Goal: Task Accomplishment & Management: Use online tool/utility

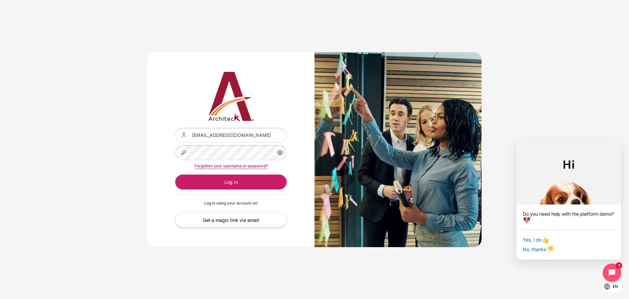
click at [282, 150] on icon "Content" at bounding box center [280, 152] width 8 height 8
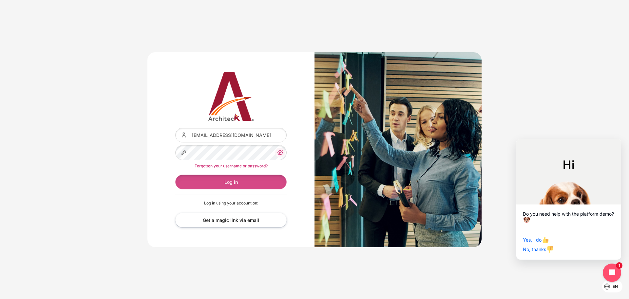
click at [271, 176] on button "Log in" at bounding box center [230, 181] width 111 height 15
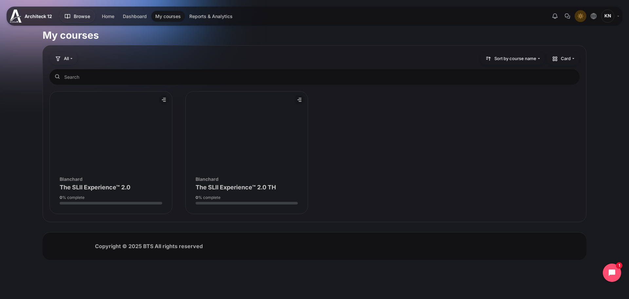
drag, startPoint x: 450, startPoint y: 177, endPoint x: 446, endPoint y: 178, distance: 4.4
click at [450, 177] on div "Course is starred Actions for course The SLII Experience™ 2.0 Star this course …" at bounding box center [314, 152] width 530 height 123
click at [197, 131] on figure "Course overview" at bounding box center [247, 130] width 122 height 79
click at [582, 14] on icon "Light Mode" at bounding box center [580, 15] width 5 height 5
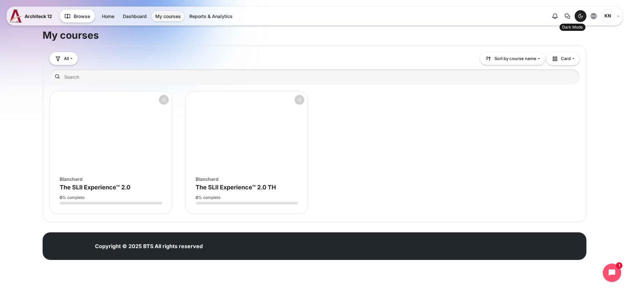
click at [577, 17] on div "Dark Mode" at bounding box center [581, 16] width 10 height 10
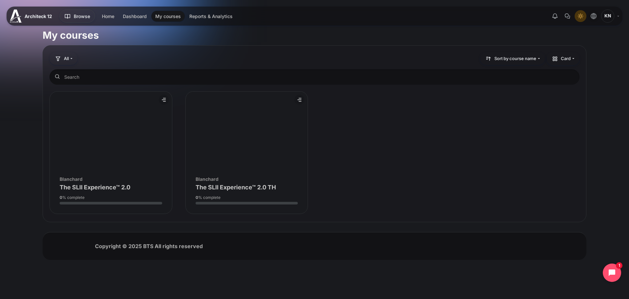
drag, startPoint x: 392, startPoint y: 176, endPoint x: 384, endPoint y: 174, distance: 8.1
click at [392, 176] on div "Course is starred Actions for course The SLII Experience™ 2.0 Star this course …" at bounding box center [314, 152] width 530 height 123
click at [232, 125] on figure "Course overview" at bounding box center [247, 130] width 122 height 79
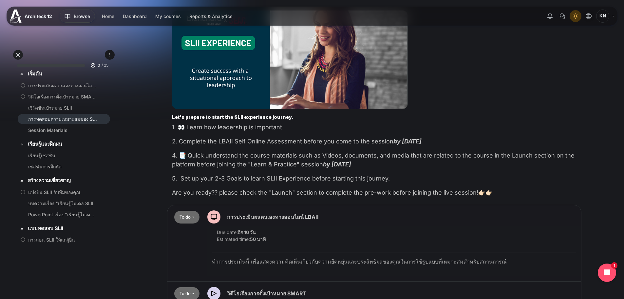
scroll to position [151, 0]
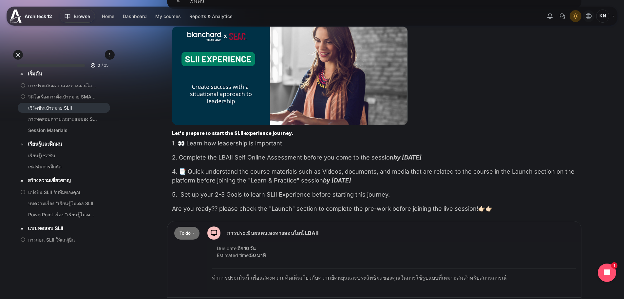
click at [592, 16] on button "Languages" at bounding box center [589, 16] width 12 height 12
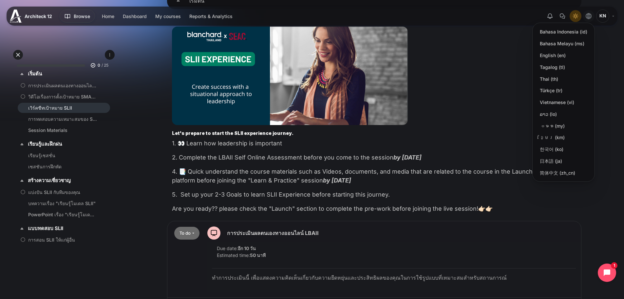
click at [189, 140] on p "1. 👀 Learn how leadership is important" at bounding box center [374, 143] width 405 height 9
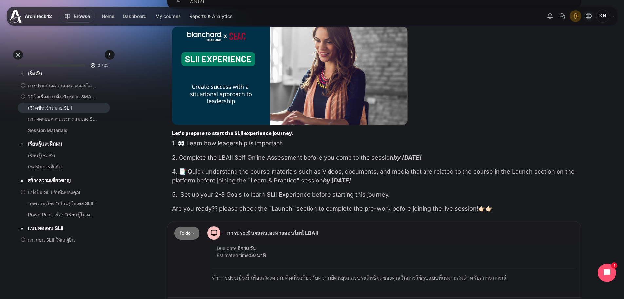
click at [589, 14] on icon "Languages" at bounding box center [589, 16] width 6 height 6
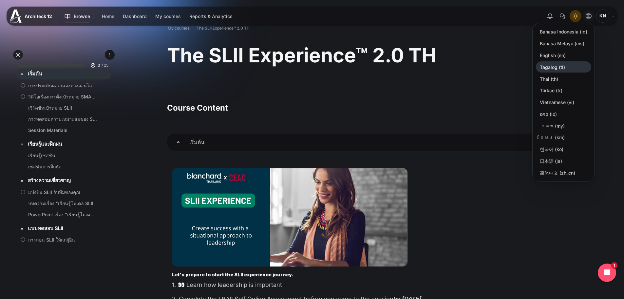
scroll to position [0, 0]
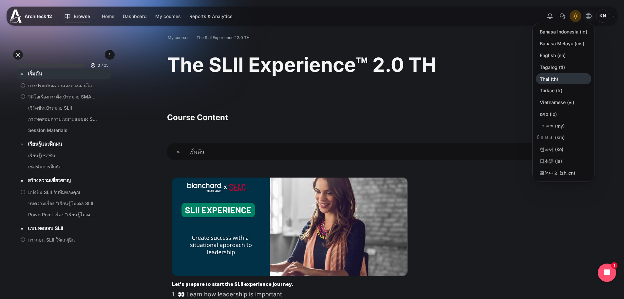
click at [563, 80] on link "Thai ‎(th)‎" at bounding box center [563, 78] width 55 height 11
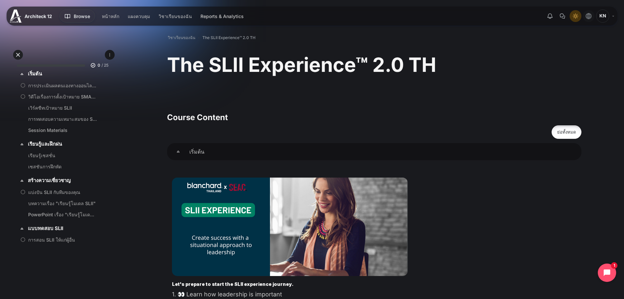
click at [585, 17] on button "Languages" at bounding box center [589, 16] width 12 height 12
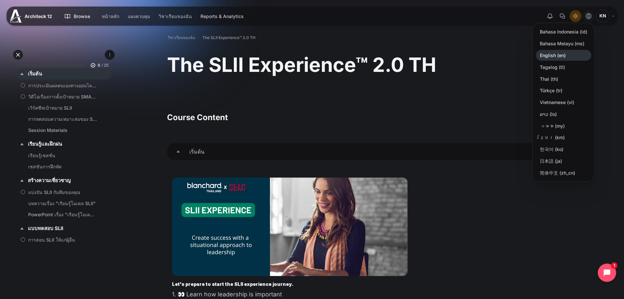
click at [568, 52] on link "English ‎(en)‎" at bounding box center [563, 55] width 55 height 11
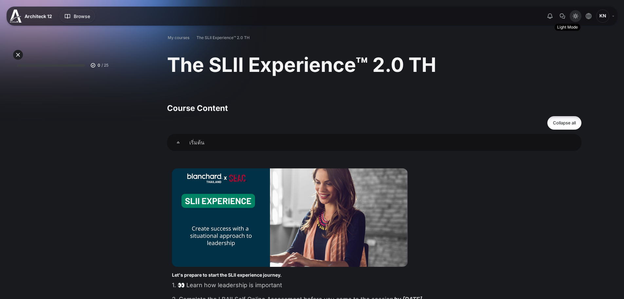
click at [574, 13] on icon "Light Mode" at bounding box center [575, 15] width 5 height 5
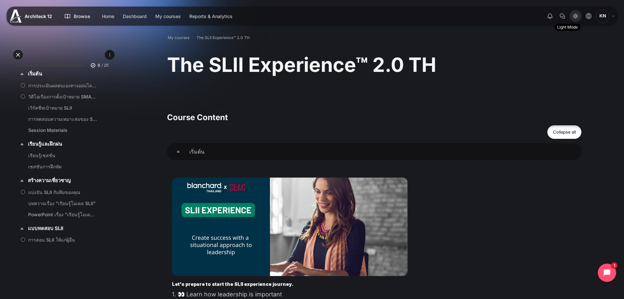
click at [577, 17] on icon "Light Mode" at bounding box center [575, 15] width 5 height 5
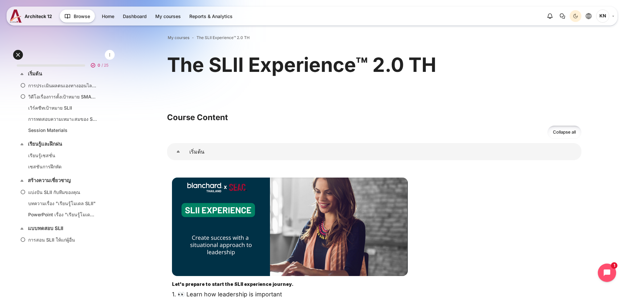
click at [578, 16] on icon "Dark Mode" at bounding box center [575, 15] width 5 height 5
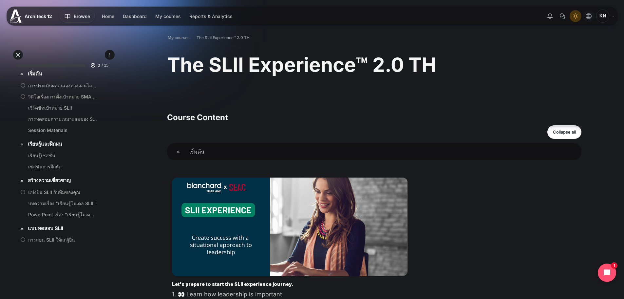
click at [589, 20] on button "Languages" at bounding box center [589, 16] width 12 height 12
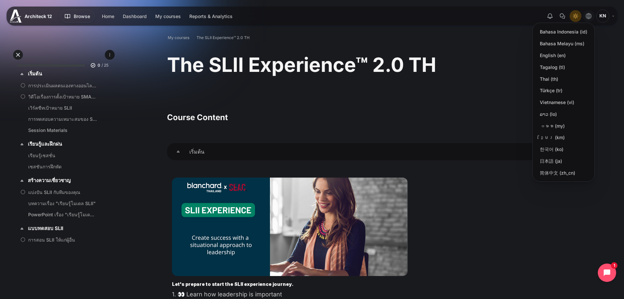
click at [589, 14] on icon "Languages" at bounding box center [589, 16] width 6 height 6
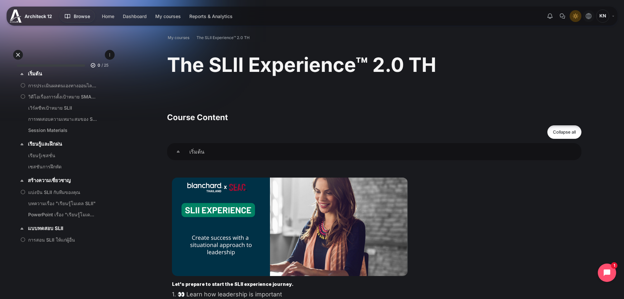
click at [589, 17] on icon "Languages" at bounding box center [589, 16] width 6 height 6
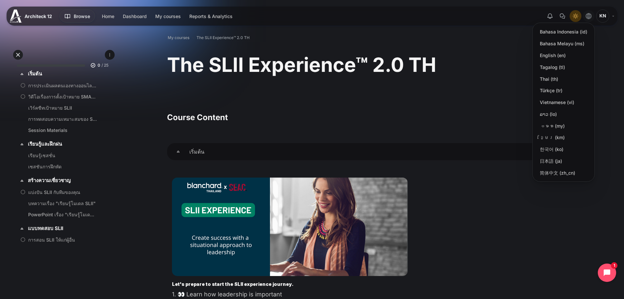
click at [459, 70] on div "The SLII Experience™ 2.0 TH" at bounding box center [374, 65] width 415 height 26
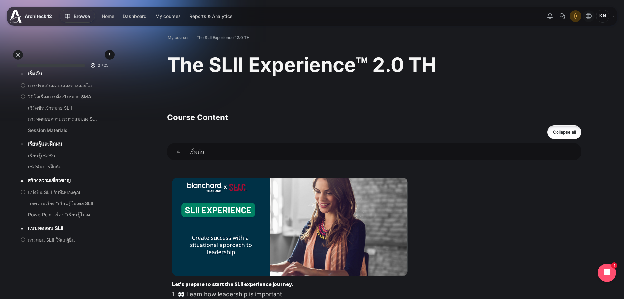
click at [586, 17] on icon "Languages" at bounding box center [589, 16] width 6 height 6
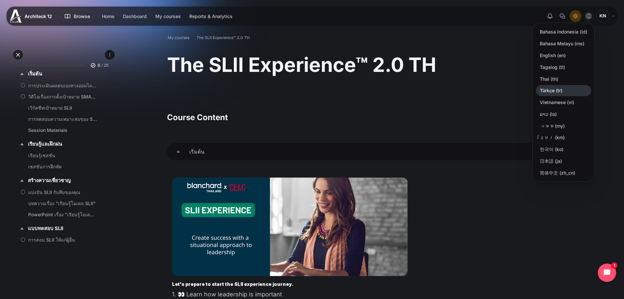
click at [556, 92] on link "Türkçe ‎(tr)‎" at bounding box center [563, 90] width 55 height 11
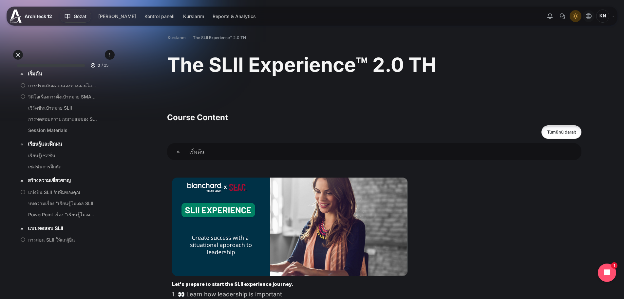
click at [588, 15] on icon "Languages" at bounding box center [589, 16] width 6 height 6
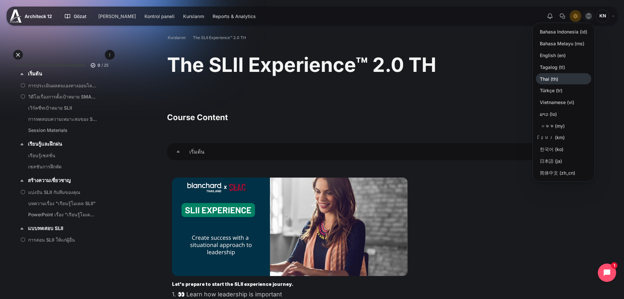
click at [558, 77] on link "Thai ‎(th)‎" at bounding box center [563, 78] width 55 height 11
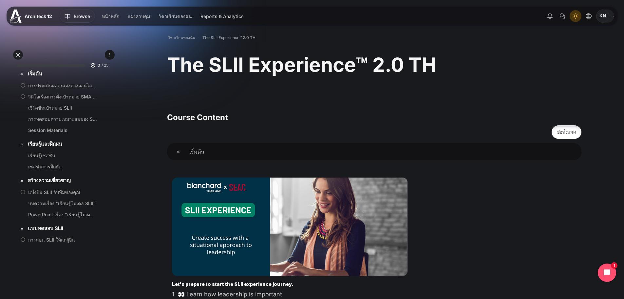
click at [613, 17] on link "KN" at bounding box center [605, 16] width 18 height 13
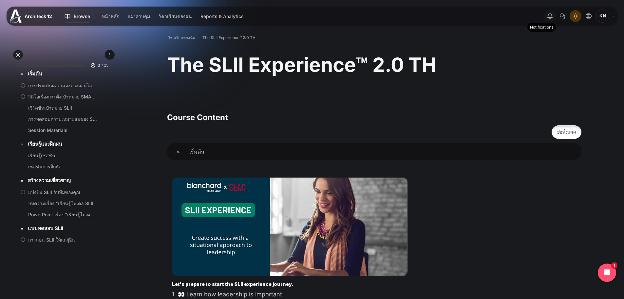
click at [552, 20] on icon "Show notification window with no new notifications" at bounding box center [550, 16] width 8 height 8
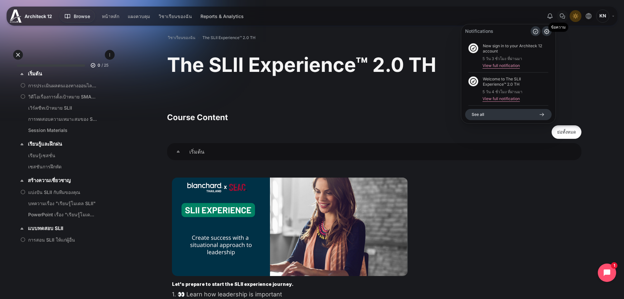
click at [561, 20] on icon "There are 0 unread conversations" at bounding box center [563, 16] width 8 height 8
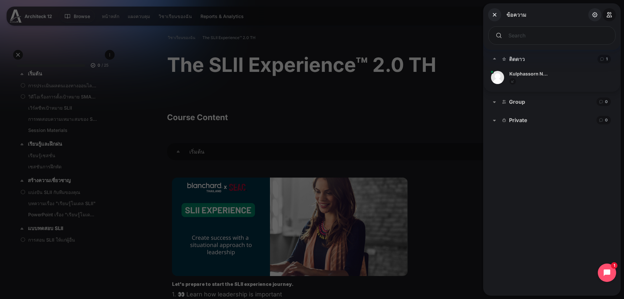
click at [494, 103] on icon "Group" at bounding box center [494, 102] width 3 height 2
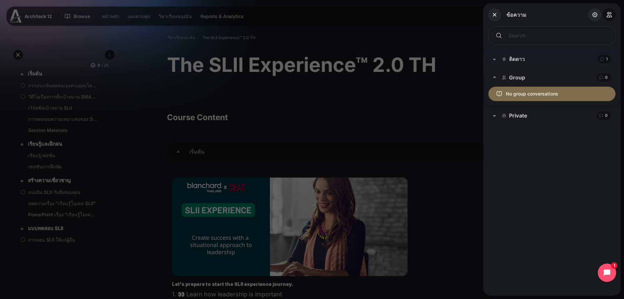
click at [495, 78] on span "Group" at bounding box center [494, 77] width 3 height 8
click at [494, 94] on span "Private" at bounding box center [494, 96] width 3 height 8
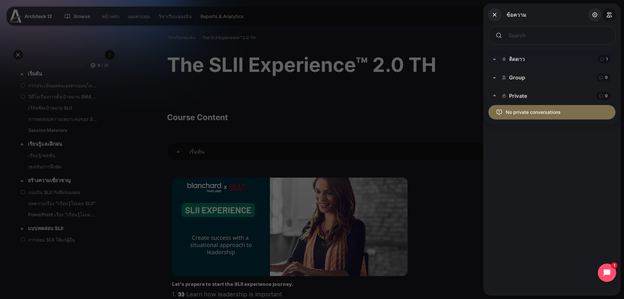
click at [494, 94] on icon "Private" at bounding box center [494, 95] width 3 height 2
click at [496, 60] on button "ติดดาว ติดดาว 1 total conversations 0 There are 0 unread conversations" at bounding box center [552, 59] width 138 height 18
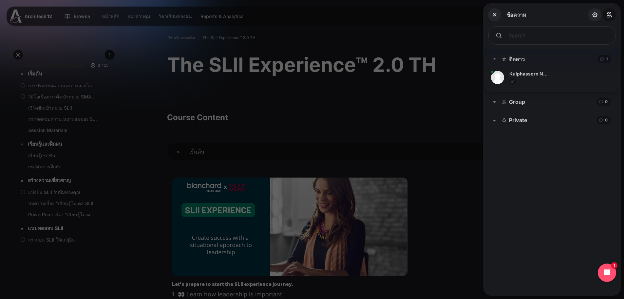
click at [527, 78] on div at bounding box center [524, 81] width 28 height 7
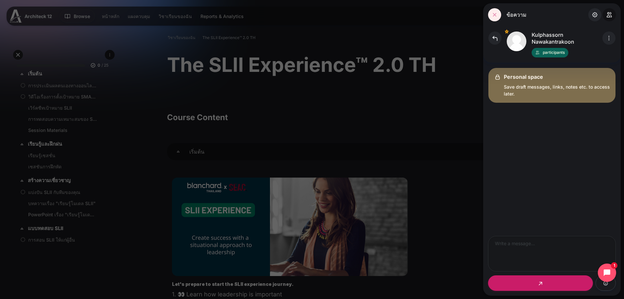
click at [494, 14] on icon "ปิด" at bounding box center [494, 14] width 3 height 3
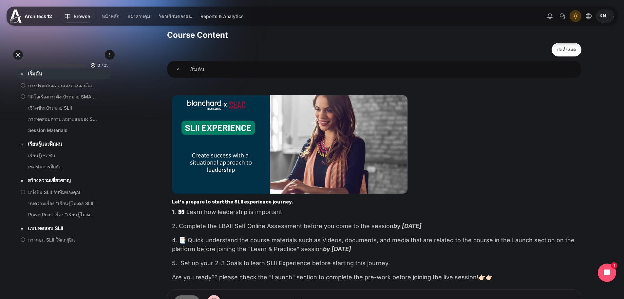
scroll to position [18, 0]
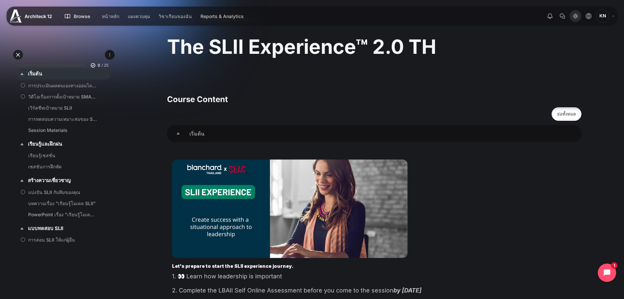
click at [577, 11] on div "Light Mode" at bounding box center [576, 16] width 10 height 10
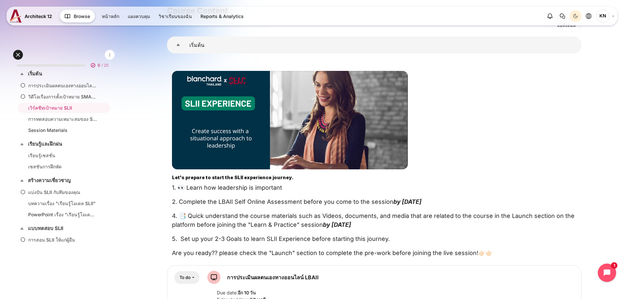
scroll to position [103, 0]
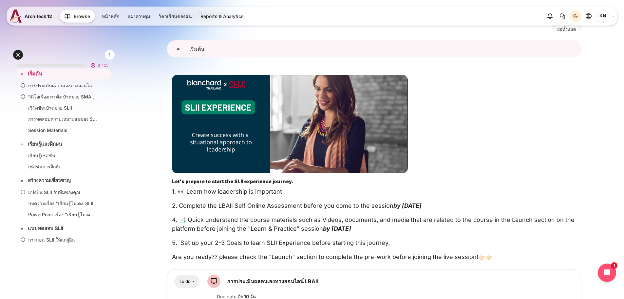
click at [189, 50] on link "เริ่มต้น" at bounding box center [178, 48] width 22 height 17
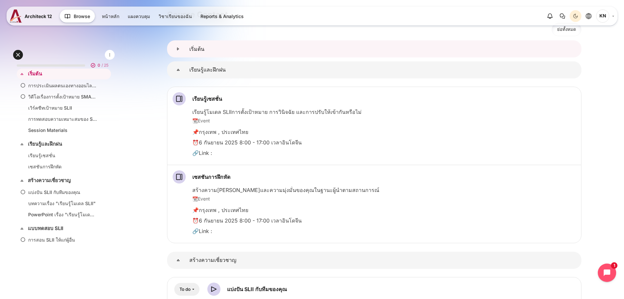
click at [189, 49] on link "เริ่มต้น" at bounding box center [178, 48] width 22 height 17
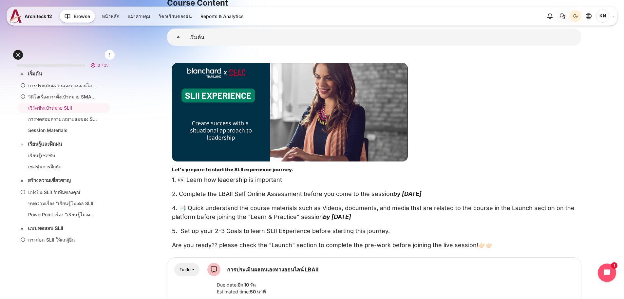
scroll to position [119, 0]
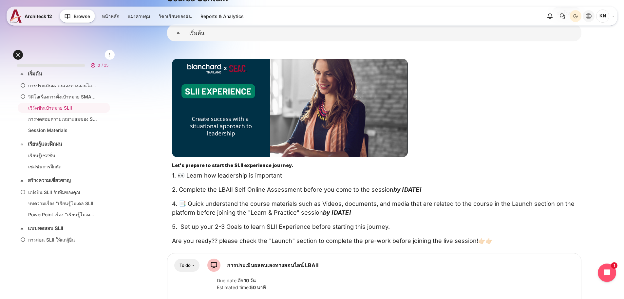
click at [586, 16] on icon "Languages" at bounding box center [589, 16] width 6 height 6
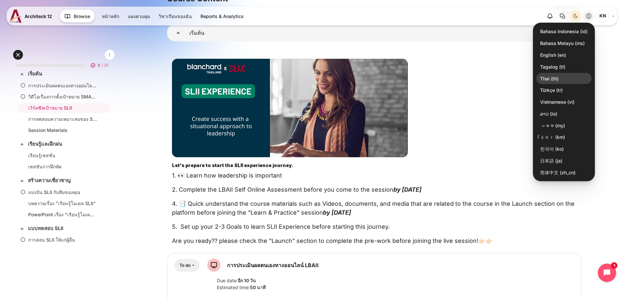
click at [563, 82] on link "Thai ‎(th)‎" at bounding box center [563, 78] width 55 height 11
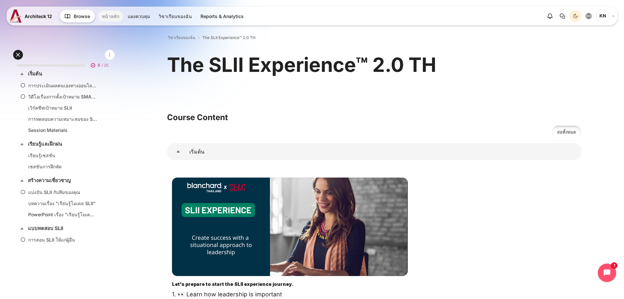
click at [114, 18] on link "หน้าหลัก" at bounding box center [110, 16] width 25 height 11
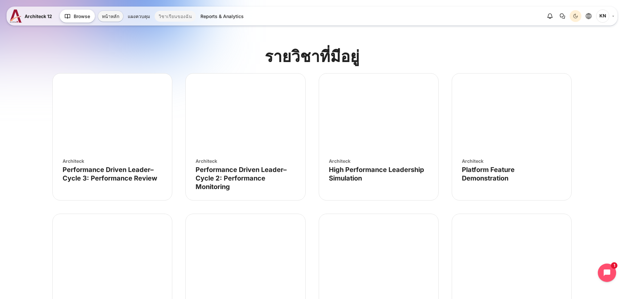
click at [164, 19] on link "วิชาเรียนของฉัน" at bounding box center [175, 16] width 41 height 11
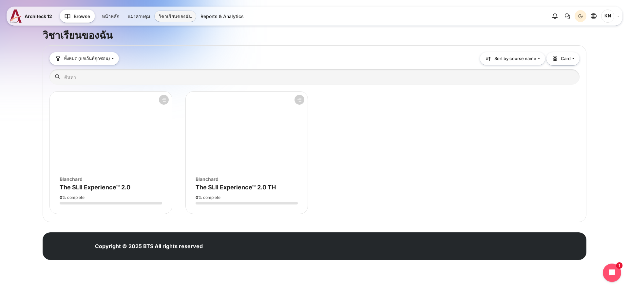
click at [125, 149] on figure "ภาพรวมรายวิชา" at bounding box center [111, 130] width 122 height 79
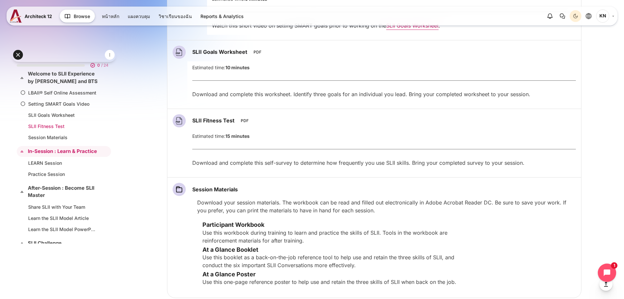
scroll to position [251, 0]
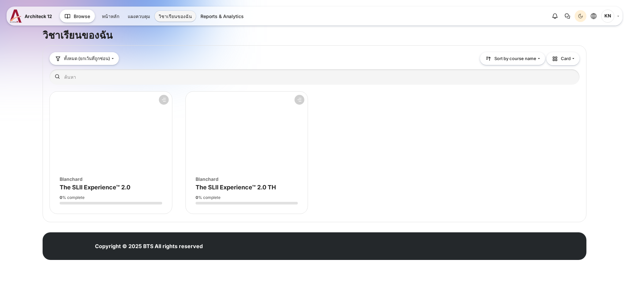
click at [230, 174] on div "ภาพของรายวิชา Blanchard Course name The SLII Experience™ 2.0 TH" at bounding box center [247, 180] width 122 height 21
click at [232, 122] on figure "ภาพรวมรายวิชา" at bounding box center [247, 130] width 122 height 79
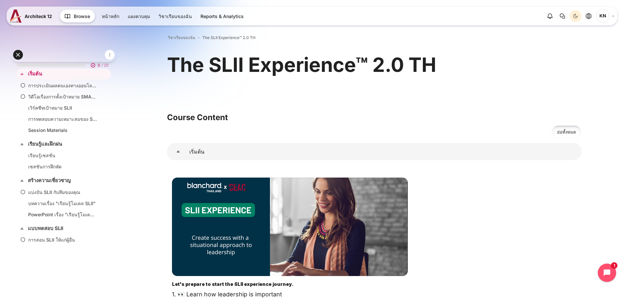
scroll to position [251, 0]
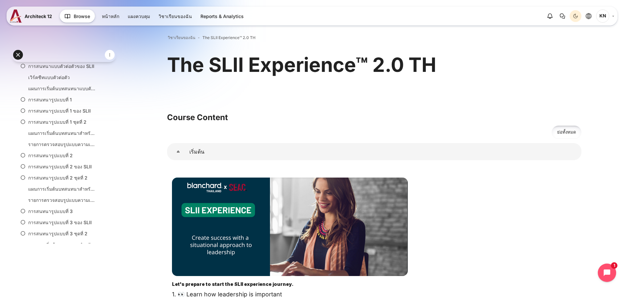
click at [563, 132] on span "ย่อทั้งหมด" at bounding box center [566, 132] width 19 height 7
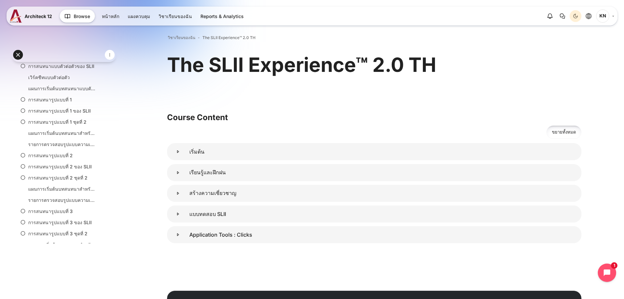
click at [563, 132] on span "ขยายทั้งหมด" at bounding box center [564, 132] width 24 height 7
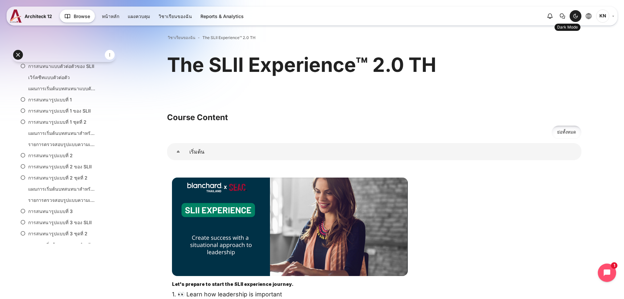
click at [575, 15] on icon "Dark Mode" at bounding box center [575, 16] width 4 height 4
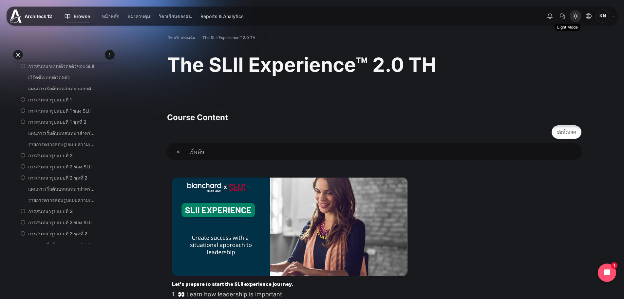
click at [576, 15] on icon "Light Mode" at bounding box center [575, 16] width 3 height 3
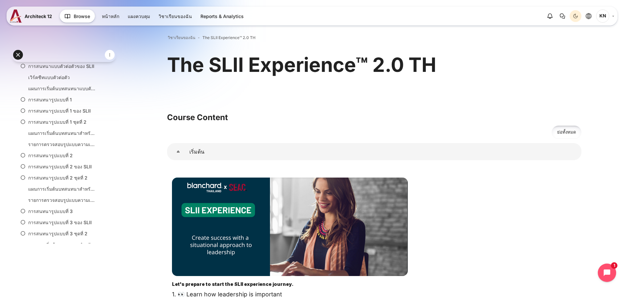
click at [562, 132] on span "ย่อทั้งหมด" at bounding box center [566, 132] width 19 height 7
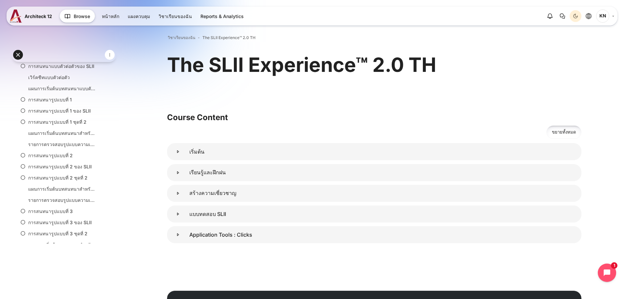
click at [568, 134] on span "ขยายทั้งหมด" at bounding box center [564, 132] width 24 height 7
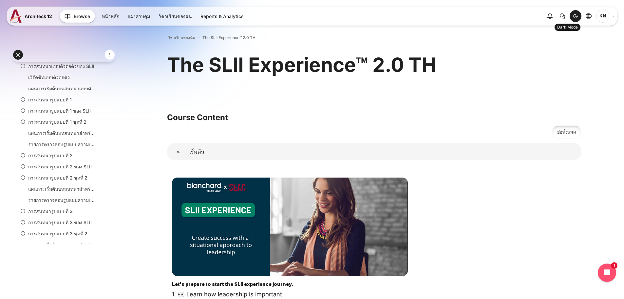
click at [577, 15] on icon "Dark Mode" at bounding box center [575, 15] width 5 height 5
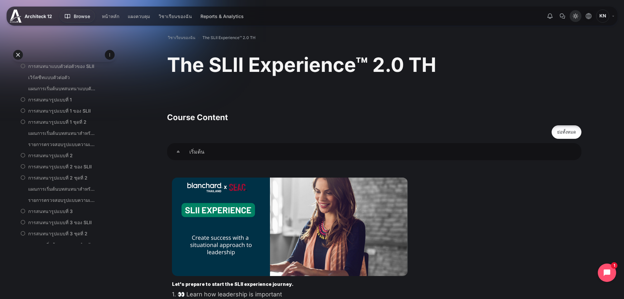
click at [577, 15] on icon "Light Mode" at bounding box center [575, 15] width 5 height 5
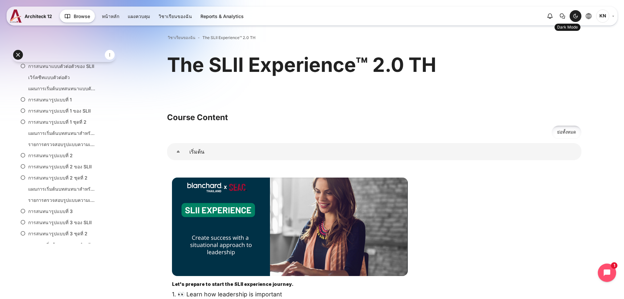
click at [577, 15] on icon "Dark Mode" at bounding box center [575, 15] width 5 height 5
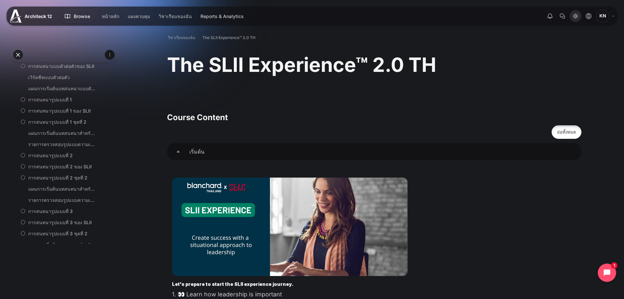
click at [577, 15] on icon "Light Mode" at bounding box center [575, 15] width 5 height 5
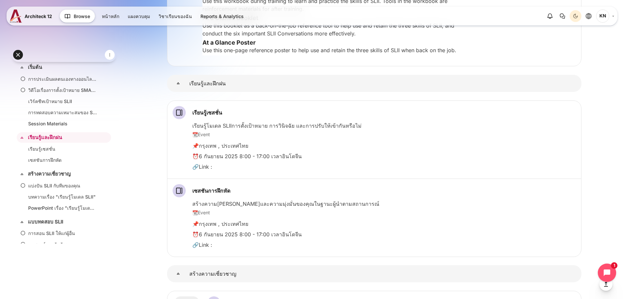
scroll to position [0, 0]
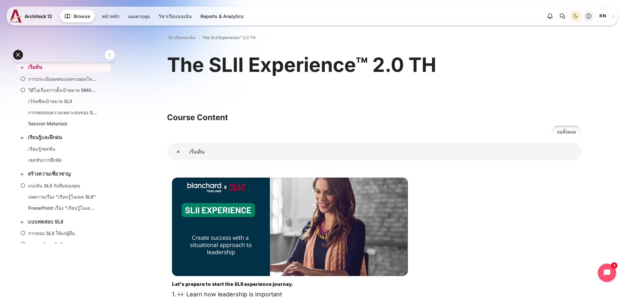
click at [590, 15] on icon "Languages" at bounding box center [589, 16] width 6 height 6
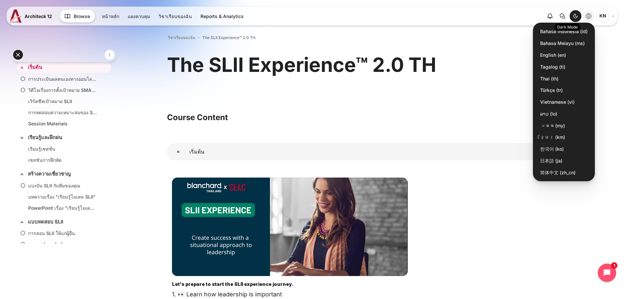
click at [572, 16] on div "Dark Mode" at bounding box center [576, 16] width 10 height 10
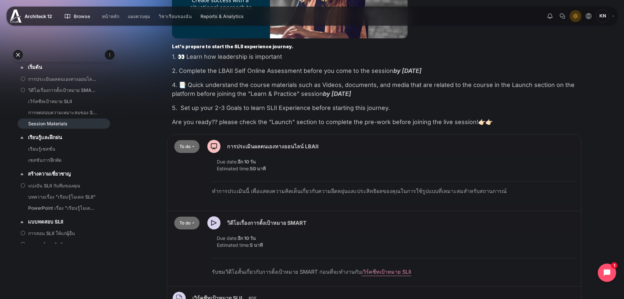
scroll to position [241, 0]
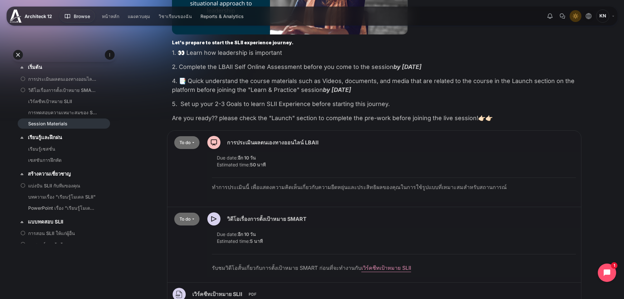
click at [193, 146] on button "To do" at bounding box center [186, 142] width 25 height 13
click at [578, 16] on icon "Light Mode" at bounding box center [575, 15] width 5 height 5
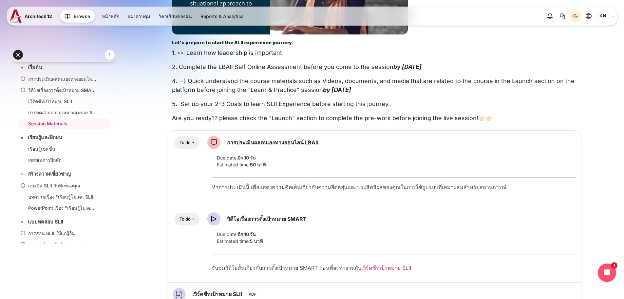
click at [190, 142] on button "To do" at bounding box center [186, 142] width 25 height 13
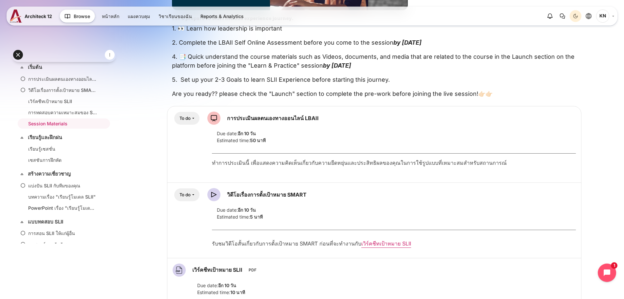
scroll to position [290, 0]
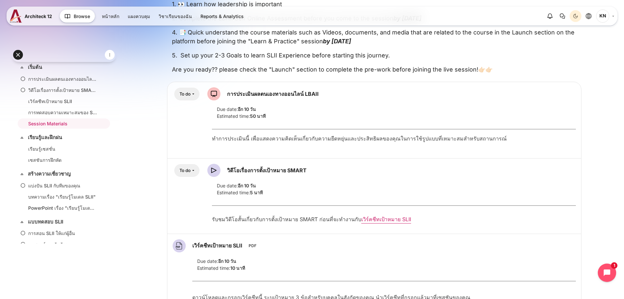
click at [182, 169] on button "To do" at bounding box center [186, 170] width 25 height 13
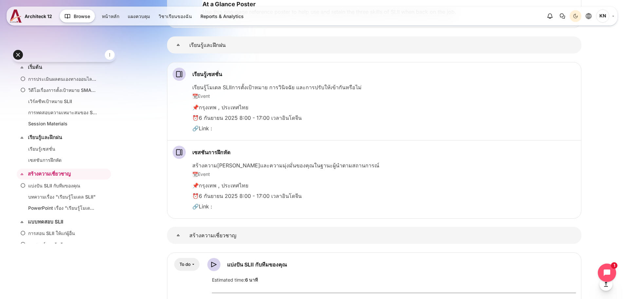
scroll to position [0, 0]
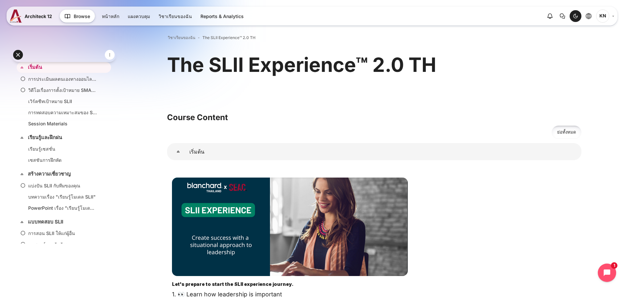
click at [572, 17] on div "Dark Mode" at bounding box center [576, 16] width 10 height 10
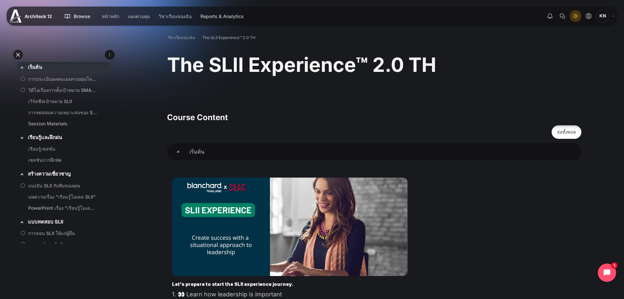
scroll to position [251, 0]
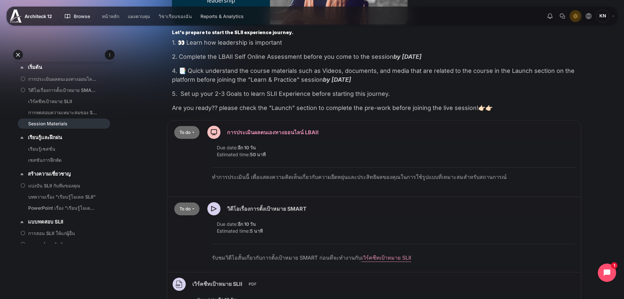
click at [254, 133] on link "การประเมินผลตนเองทางออนไลน์ LBAII Scorm" at bounding box center [273, 132] width 92 height 7
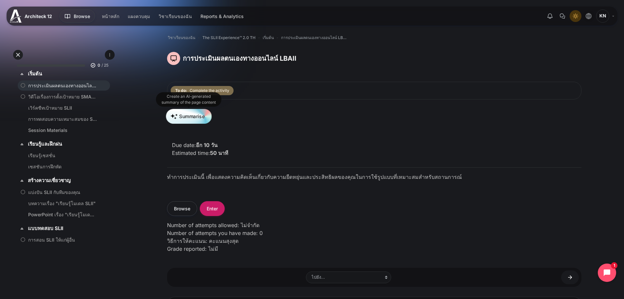
click at [200, 120] on button "Summarise" at bounding box center [189, 116] width 46 height 15
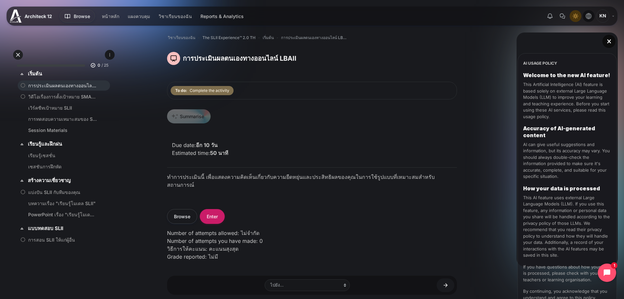
click at [607, 42] on icon "เนื้อหา" at bounding box center [609, 41] width 6 height 6
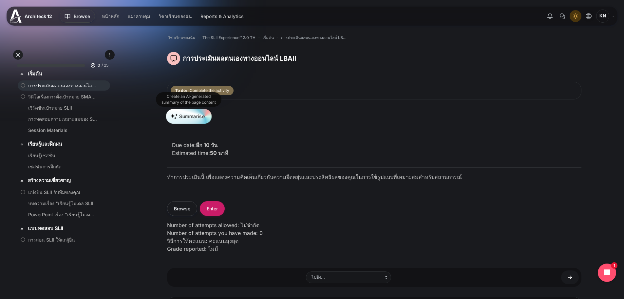
click at [204, 119] on button "Summarise" at bounding box center [189, 116] width 46 height 15
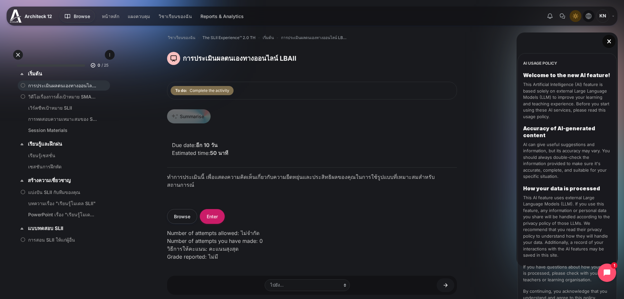
click at [249, 127] on div "Summarise" at bounding box center [312, 118] width 290 height 19
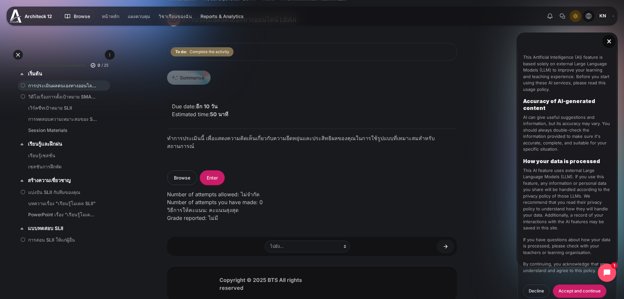
scroll to position [54, 0]
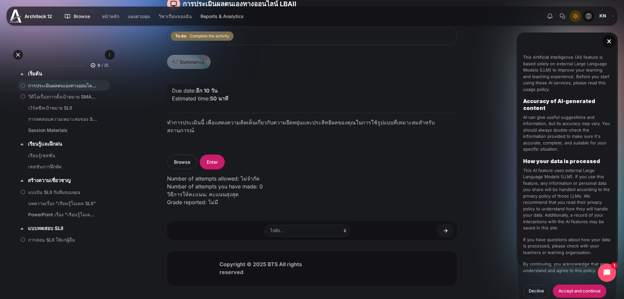
click at [215, 143] on div "Summarise Due date: อีก 10 วัน Estimated time: 50 นาที ทำการประเมินนี้ เพื่อแสด…" at bounding box center [312, 133] width 290 height 157
click at [309, 226] on select "ไปยัง... หน้าหลักรายวิชา วิดีโอเรื่องการตั้งเป้าหมาย SMART เวิร์คชีทเป้าหมาย SL…" at bounding box center [307, 230] width 85 height 12
click at [413, 160] on form "Browse Enter" at bounding box center [312, 161] width 290 height 15
click at [219, 157] on button "Enter" at bounding box center [212, 161] width 25 height 15
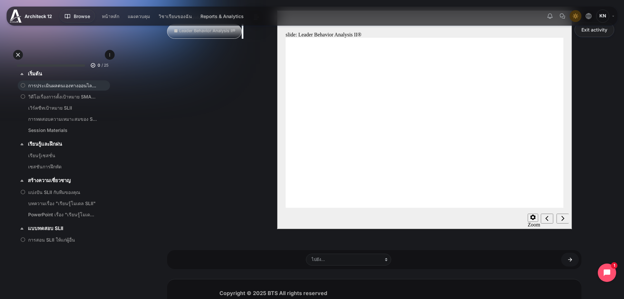
scroll to position [93, 0]
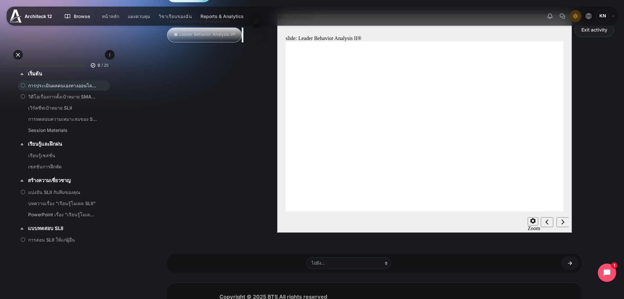
click at [564, 221] on icon "Next (Ctrl+Alt+Period)" at bounding box center [562, 222] width 3 height 6
click at [560, 223] on div "Next (Ctrl+Alt+Period)" at bounding box center [562, 222] width 7 height 7
radio input "false"
radio input "true"
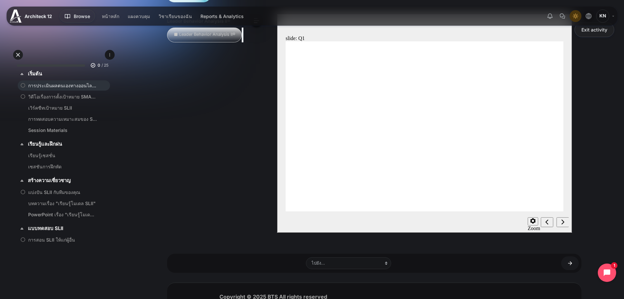
drag, startPoint x: 331, startPoint y: 114, endPoint x: 323, endPoint y: 104, distance: 12.3
radio input "false"
radio input "true"
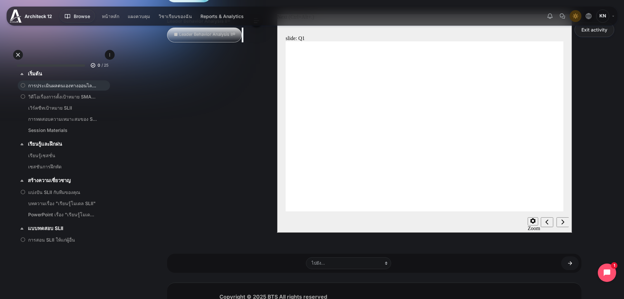
click at [561, 219] on div "Next (Ctrl+Alt+Period)" at bounding box center [562, 222] width 7 height 7
radio input "false"
radio input "true"
click at [562, 225] on div "Next (Ctrl+Alt+Period)" at bounding box center [562, 222] width 7 height 7
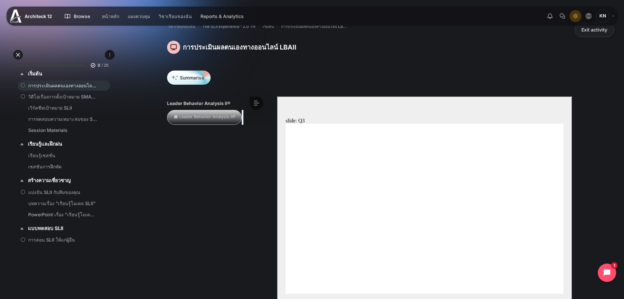
scroll to position [0, 0]
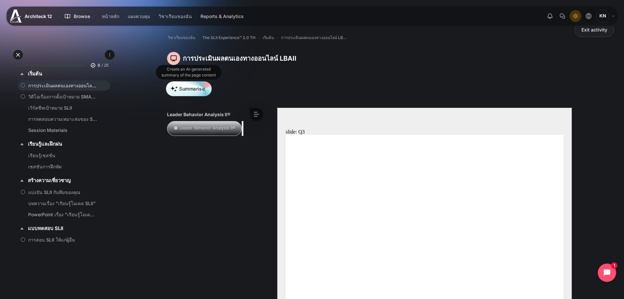
click at [186, 84] on button "Summarise" at bounding box center [189, 88] width 46 height 15
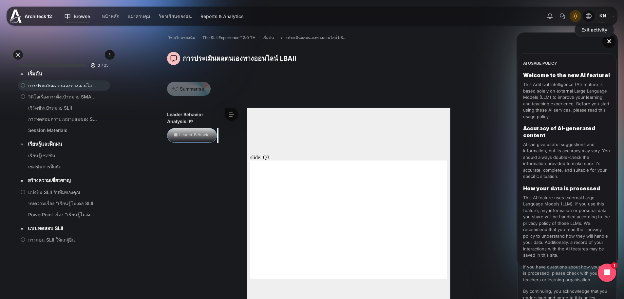
click at [191, 138] on div "Leader Behavior Analysis II®" at bounding box center [192, 135] width 50 height 15
click at [609, 42] on icon "เนื้อหา" at bounding box center [609, 41] width 6 height 6
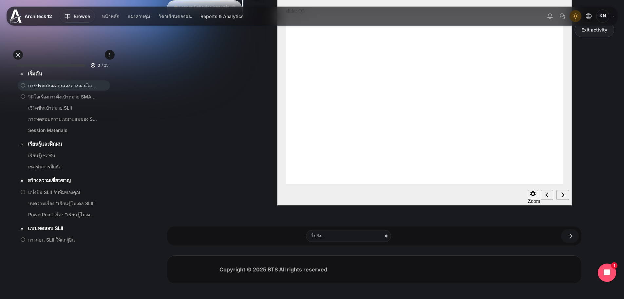
scroll to position [123, 0]
radio input "true"
click at [559, 190] on div "Next (Ctrl+Alt+Period)" at bounding box center [562, 193] width 7 height 7
radio input "true"
click at [533, 192] on icon "Settings" at bounding box center [532, 191] width 5 height 5
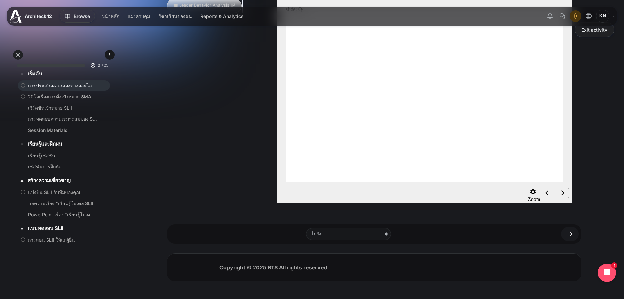
click at [537, 216] on circle "misc controls" at bounding box center [535, 218] width 4 height 4
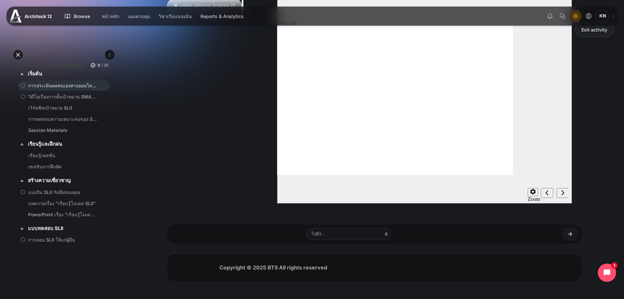
click at [537, 216] on circle "misc controls" at bounding box center [535, 218] width 4 height 4
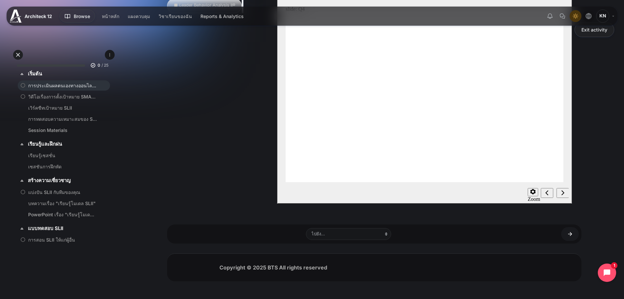
click at [537, 216] on circle "misc controls" at bounding box center [535, 218] width 4 height 4
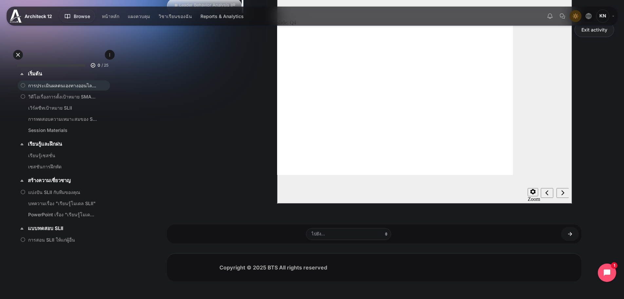
click at [537, 216] on circle "misc controls" at bounding box center [535, 218] width 4 height 4
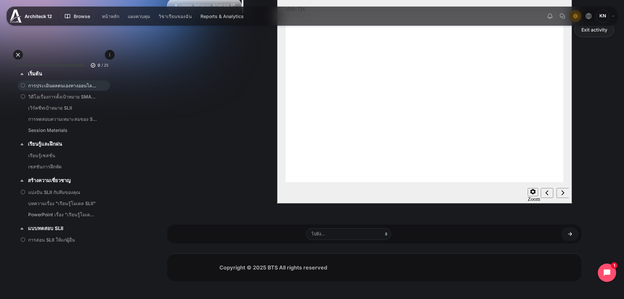
click at [537, 236] on use "misc controls" at bounding box center [534, 237] width 7 height 3
click at [537, 216] on circle "misc controls" at bounding box center [535, 218] width 4 height 4
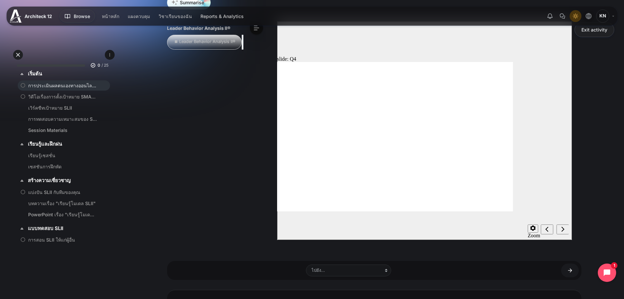
scroll to position [72, 0]
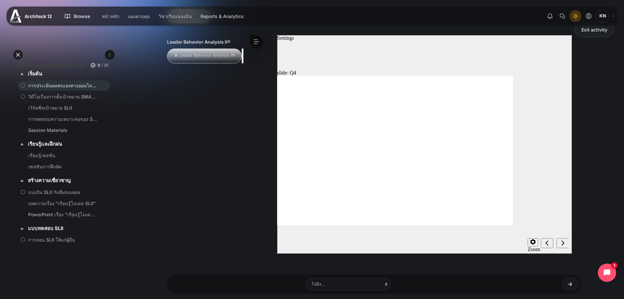
click at [534, 248] on div "Playback Speed 2 1.75 1.5" at bounding box center [530, 242] width 13 height 21
click at [529, 245] on button "Settings" at bounding box center [533, 242] width 10 height 8
click at [537, 266] on use "misc controls" at bounding box center [534, 267] width 7 height 3
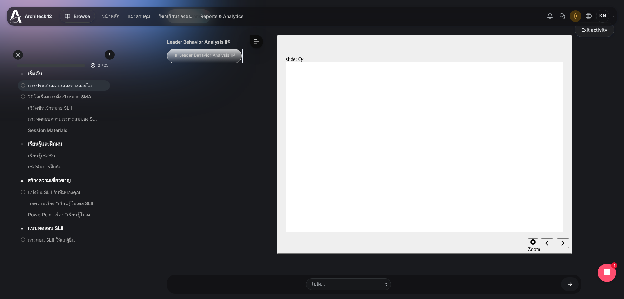
click at [537, 266] on use "misc controls" at bounding box center [534, 267] width 7 height 3
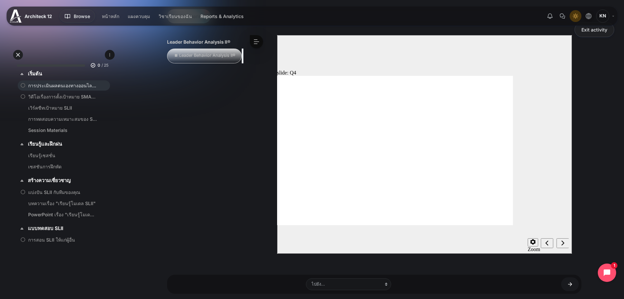
click at [537, 265] on g "misc controls" at bounding box center [534, 267] width 7 height 4
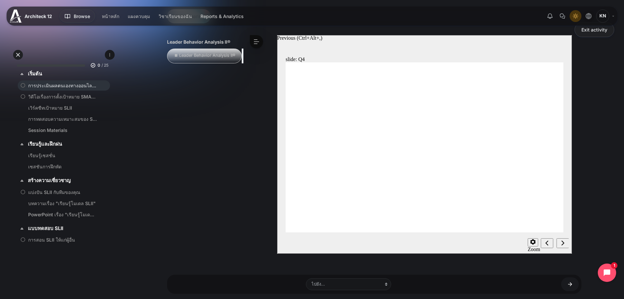
click at [533, 244] on icon "Settings" at bounding box center [532, 241] width 5 height 5
click at [537, 265] on circle "misc controls" at bounding box center [535, 267] width 4 height 4
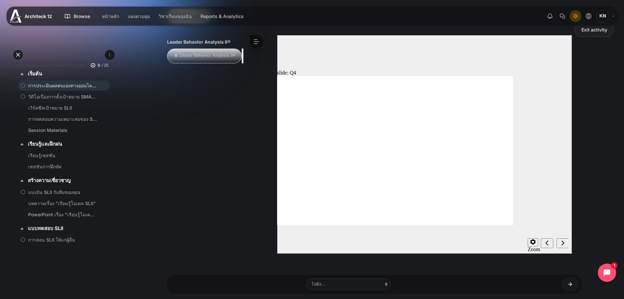
click at [537, 265] on circle "misc controls" at bounding box center [535, 267] width 4 height 4
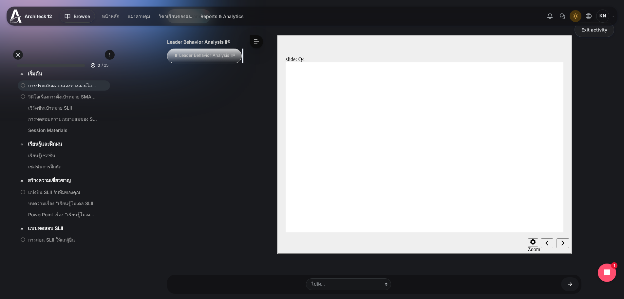
click at [537, 265] on circle "misc controls" at bounding box center [535, 267] width 4 height 4
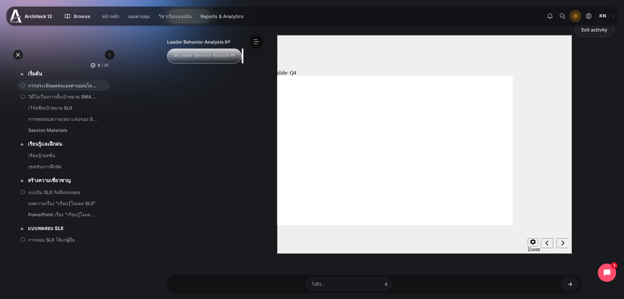
click at [537, 265] on circle "misc controls" at bounding box center [535, 267] width 4 height 4
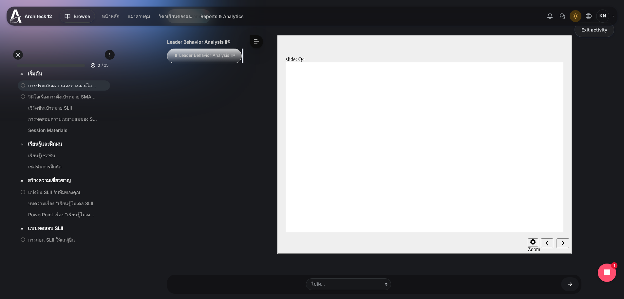
click at [538, 285] on icon "misc controls" at bounding box center [534, 287] width 8 height 5
click at [537, 285] on circle "misc controls" at bounding box center [535, 287] width 4 height 4
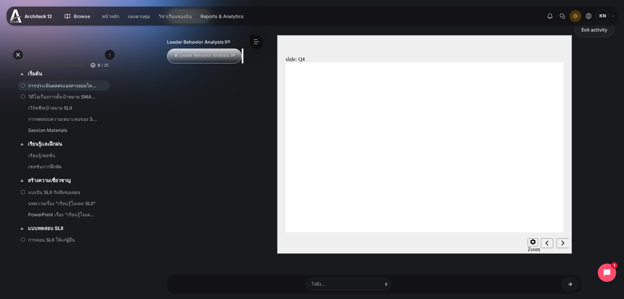
click at [537, 285] on circle "misc controls" at bounding box center [535, 287] width 4 height 4
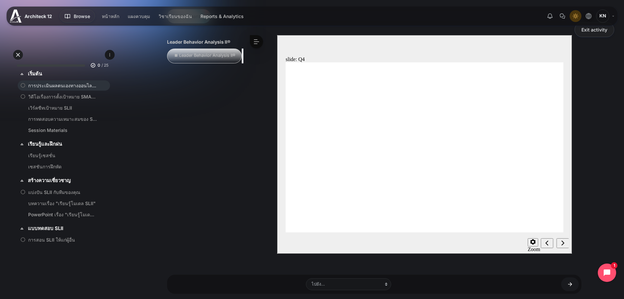
click at [537, 265] on circle "misc controls" at bounding box center [535, 267] width 4 height 4
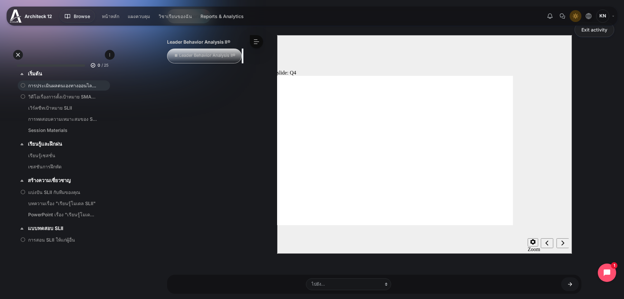
click at [537, 265] on circle "misc controls" at bounding box center [535, 267] width 4 height 4
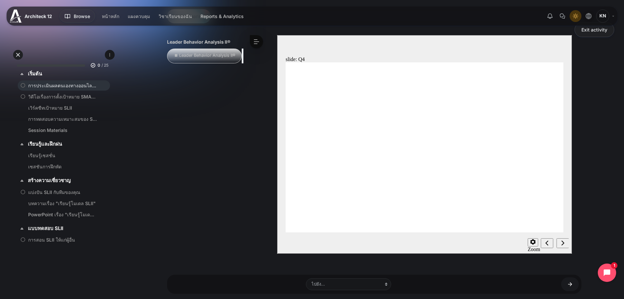
click at [537, 265] on circle "misc controls" at bounding box center [535, 267] width 4 height 4
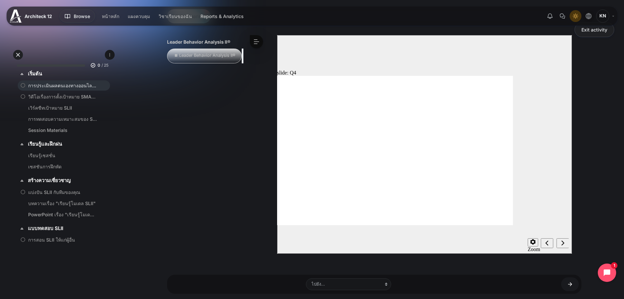
click at [537, 265] on circle "misc controls" at bounding box center [535, 267] width 4 height 4
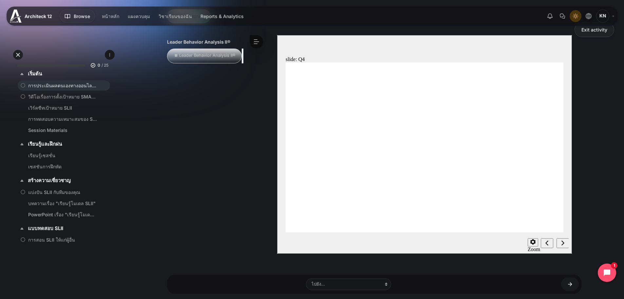
click at [537, 265] on circle "misc controls" at bounding box center [535, 267] width 4 height 4
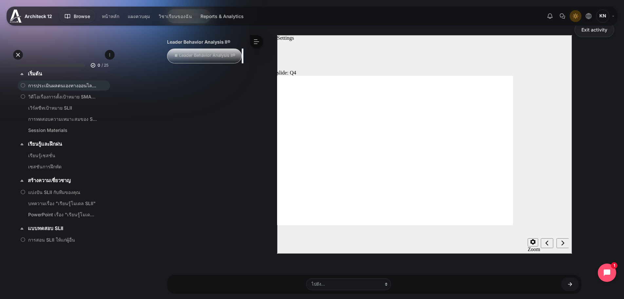
click at [529, 241] on button "Settings" at bounding box center [533, 242] width 10 height 8
click at [532, 243] on icon "Settings" at bounding box center [532, 241] width 5 height 5
click at [528, 245] on button "Settings" at bounding box center [533, 242] width 10 height 8
click at [537, 265] on circle "misc controls" at bounding box center [535, 267] width 4 height 4
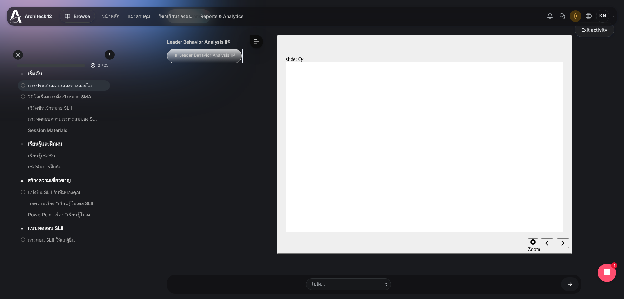
click at [537, 265] on circle "misc controls" at bounding box center [535, 267] width 4 height 4
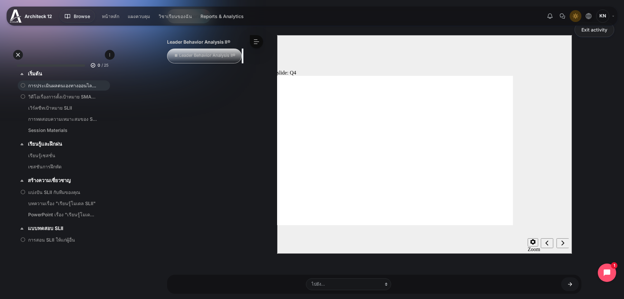
click at [537, 286] on use "misc controls" at bounding box center [534, 287] width 7 height 3
click at [537, 285] on circle "misc controls" at bounding box center [535, 287] width 4 height 4
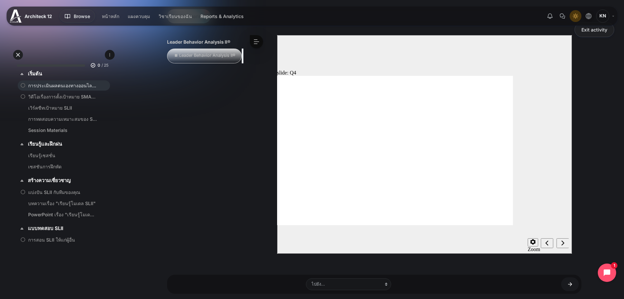
drag, startPoint x: 539, startPoint y: 212, endPoint x: 507, endPoint y: 216, distance: 32.1
click at [528, 272] on div "Accessible text" at bounding box center [533, 282] width 10 height 20
click at [533, 244] on icon "Settings" at bounding box center [532, 241] width 5 height 5
click at [537, 241] on section "Playback Speed 2 1.75" at bounding box center [424, 242] width 295 height 21
click at [533, 240] on icon "Settings" at bounding box center [532, 241] width 5 height 5
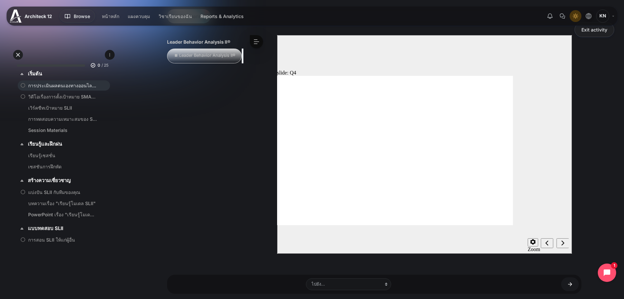
click at [537, 286] on use "misc controls" at bounding box center [534, 287] width 7 height 3
click at [530, 244] on icon "Settings" at bounding box center [532, 241] width 5 height 5
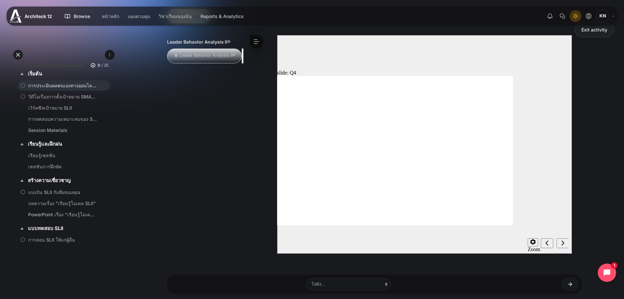
click at [534, 243] on icon "Settings" at bounding box center [532, 241] width 5 height 5
click at [537, 266] on use "misc controls" at bounding box center [534, 267] width 7 height 3
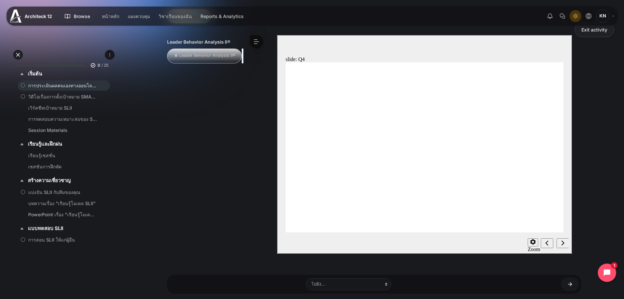
drag, startPoint x: 554, startPoint y: 213, endPoint x: 545, endPoint y: 214, distance: 9.2
click at [537, 286] on use "misc controls" at bounding box center [534, 287] width 7 height 3
click at [564, 243] on icon "Next (Ctrl+Alt+Period)" at bounding box center [562, 243] width 3 height 6
radio input "true"
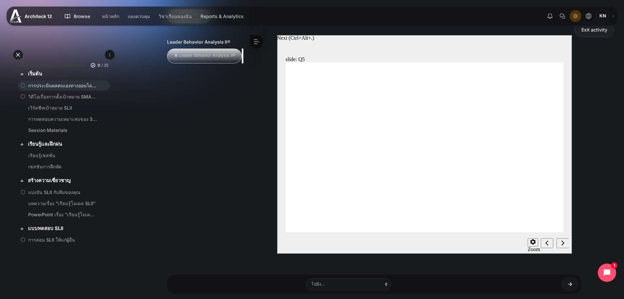
click at [561, 242] on icon "Next (Ctrl+Alt+Period)" at bounding box center [562, 243] width 3 height 6
radio input "true"
click at [543, 241] on div "Previous (Ctrl+Alt+Comma)" at bounding box center [546, 243] width 7 height 7
radio input "true"
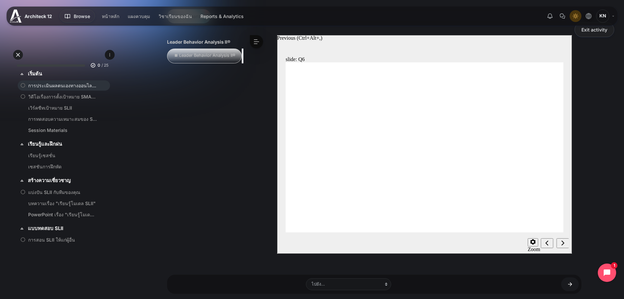
click at [544, 243] on div "Previous (Ctrl+Alt+Comma)" at bounding box center [546, 243] width 7 height 7
click at [566, 240] on div "Next (Ctrl+Alt+Period)" at bounding box center [562, 243] width 7 height 7
radio input "true"
drag, startPoint x: 565, startPoint y: 235, endPoint x: 565, endPoint y: 245, distance: 10.2
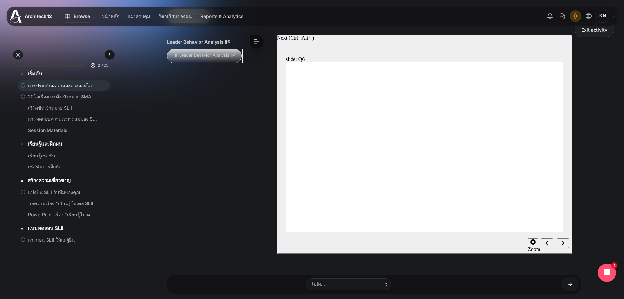
click at [565, 191] on div ".st0-6Tj5n3exKvk { fill: rgba(3, 50, 70, 1) } .st1-5dZIntap0RK { fill: rgba(194…" at bounding box center [424, 113] width 295 height 156
click at [565, 246] on div "Next (Ctrl+Alt+Period)" at bounding box center [562, 243] width 7 height 7
radio input "false"
radio input "true"
click at [566, 246] on div "Next (Ctrl+Alt+Period)" at bounding box center [562, 243] width 7 height 7
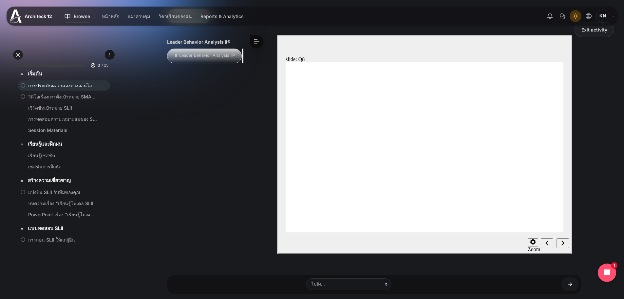
radio input "true"
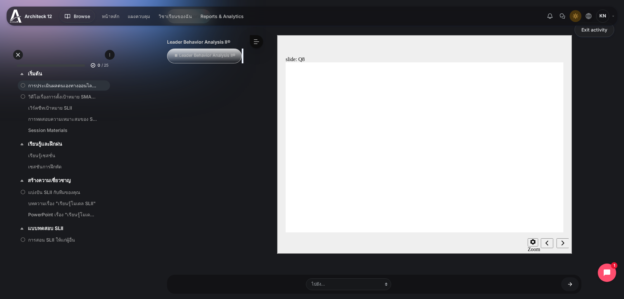
click at [287, 287] on input "radio" at bounding box center [392, 300] width 210 height 27
radio input "true"
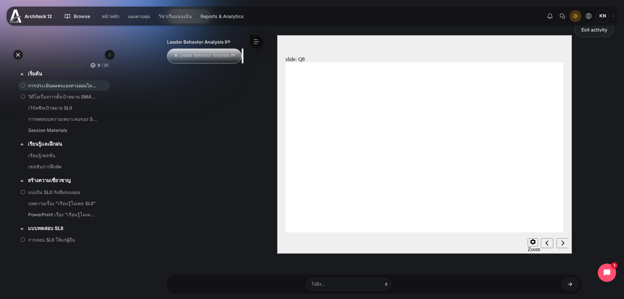
radio input "true"
click at [532, 236] on div "Playback Speed 2 1.75 1.5" at bounding box center [530, 242] width 13 height 21
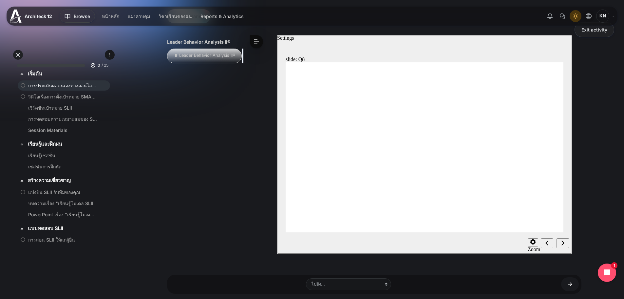
click at [532, 242] on icon "Settings" at bounding box center [532, 241] width 5 height 5
click at [536, 292] on label "Keyboard shortcuts" at bounding box center [538, 297] width 21 height 11
drag, startPoint x: 546, startPoint y: 220, endPoint x: 545, endPoint y: 214, distance: 5.7
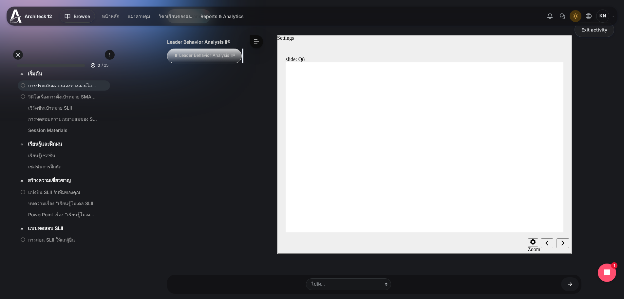
click at [534, 240] on icon "Settings" at bounding box center [532, 241] width 5 height 5
click at [532, 240] on icon "Settings" at bounding box center [532, 241] width 5 height 5
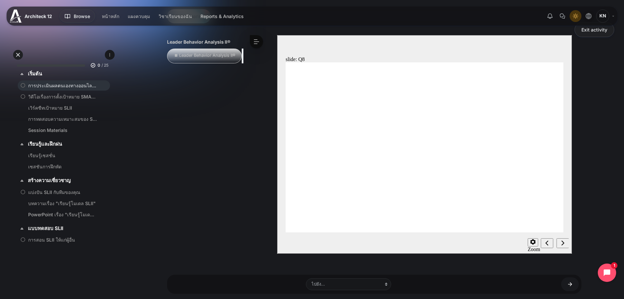
click at [258, 42] on button "<" at bounding box center [256, 41] width 13 height 13
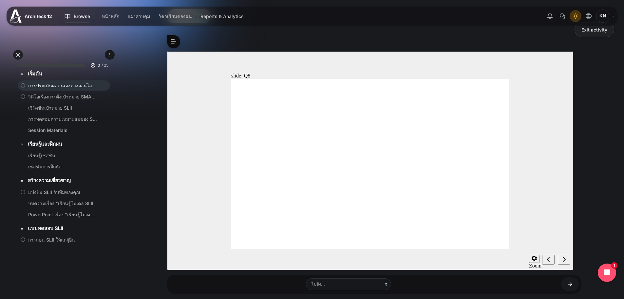
click at [174, 39] on button ">" at bounding box center [173, 41] width 13 height 13
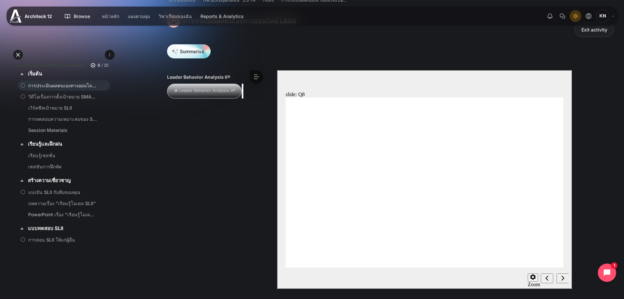
scroll to position [0, 0]
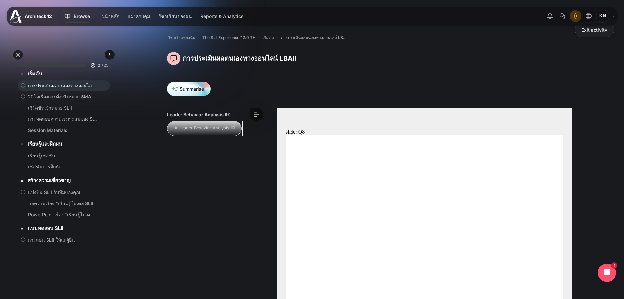
click at [250, 113] on body "ข้ามไปที่เนื้อหาหลัก ขยายทั้งหมด ย่อทั้งหมด 0 / 25" at bounding box center [312, 210] width 624 height 421
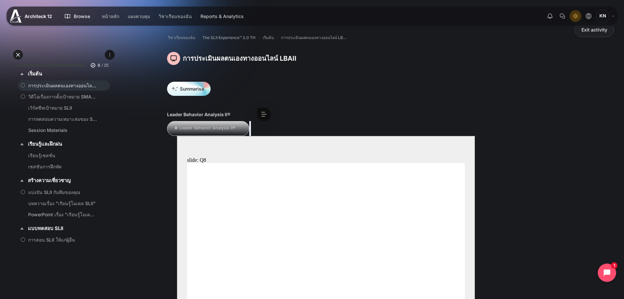
click at [258, 112] on button "<" at bounding box center [264, 113] width 13 height 13
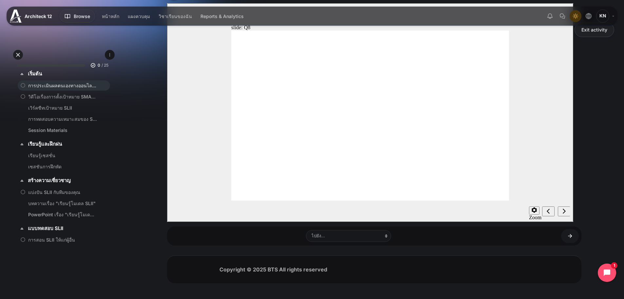
scroll to position [123, 0]
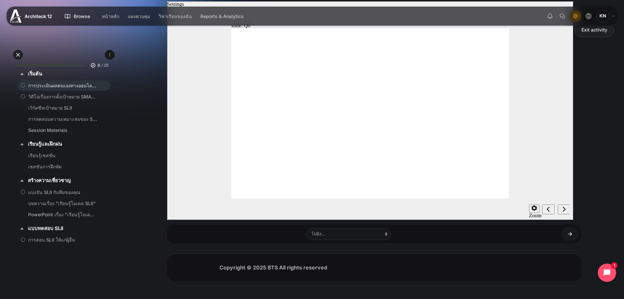
click at [536, 210] on icon "Settings" at bounding box center [534, 207] width 5 height 5
click at [539, 232] on circle "misc controls" at bounding box center [537, 234] width 4 height 4
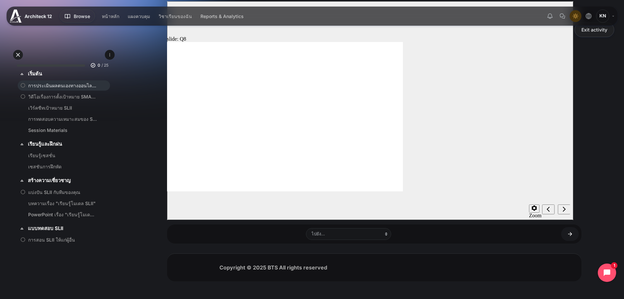
click at [539, 232] on circle "misc controls" at bounding box center [537, 234] width 4 height 4
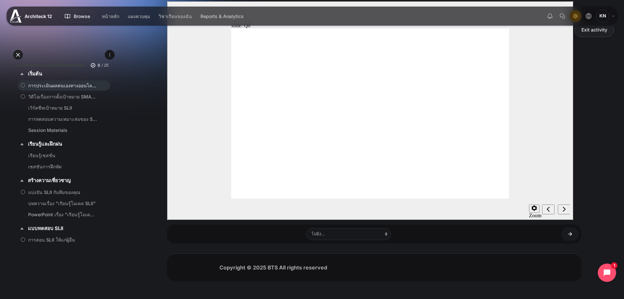
click at [540, 251] on icon "misc controls" at bounding box center [536, 253] width 8 height 5
click at [539, 252] on circle "misc controls" at bounding box center [537, 254] width 4 height 4
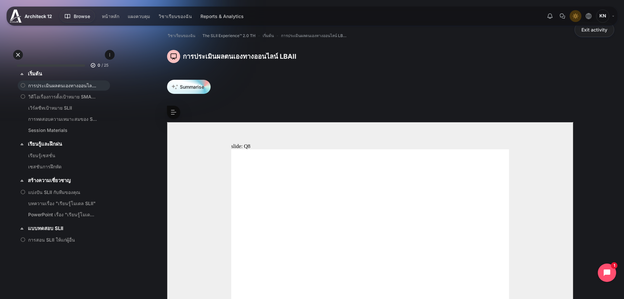
scroll to position [0, 0]
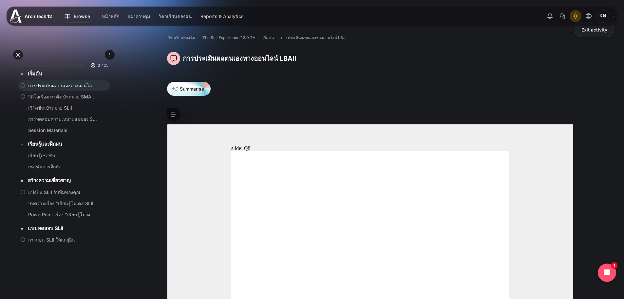
click at [167, 114] on button ">" at bounding box center [173, 113] width 13 height 13
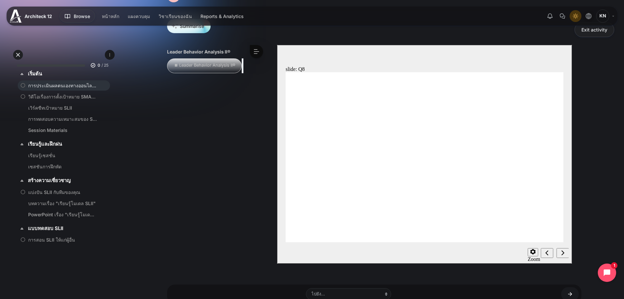
scroll to position [80, 0]
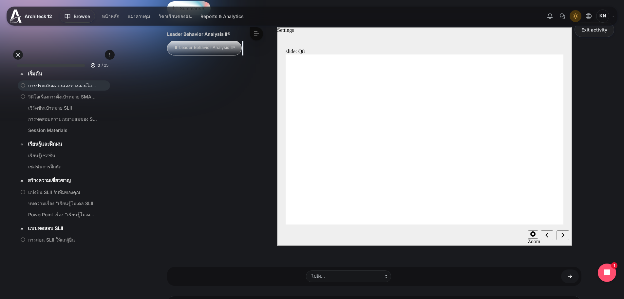
click at [533, 236] on icon "Settings" at bounding box center [532, 233] width 5 height 5
click at [531, 232] on icon "Settings" at bounding box center [532, 233] width 5 height 5
drag, startPoint x: 532, startPoint y: 236, endPoint x: 536, endPoint y: 236, distance: 4.6
click at [532, 236] on icon "Settings" at bounding box center [532, 233] width 5 height 5
click at [535, 233] on button "Settings" at bounding box center [533, 234] width 10 height 8
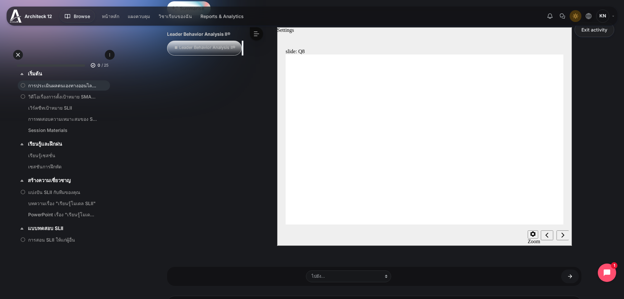
click at [530, 234] on button "Settings" at bounding box center [533, 234] width 10 height 8
click at [564, 206] on div "slide: Q8 8 / 20 One of your staff members is feeling insecure about a job you …" at bounding box center [424, 136] width 295 height 218
click at [294, 33] on div "Settings" at bounding box center [285, 30] width 17 height 6
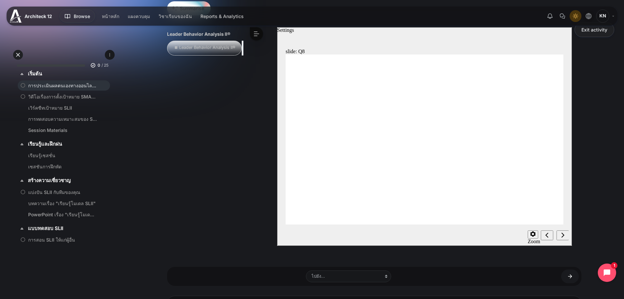
click at [547, 234] on icon "Previous (Ctrl+Alt+Comma)" at bounding box center [546, 235] width 3 height 6
click at [548, 236] on icon "Previous (Ctrl+Alt+Comma)" at bounding box center [546, 235] width 3 height 6
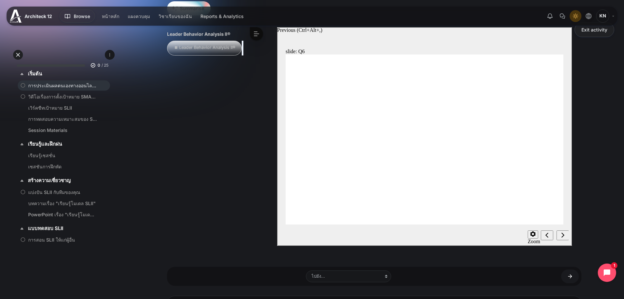
click at [548, 236] on icon "Previous (Ctrl+Alt+Comma)" at bounding box center [546, 235] width 3 height 6
click at [566, 148] on div "slide: Q5 5 / 20 Because of budget cuts, it is necessary to consolidate. You’ve…" at bounding box center [424, 136] width 295 height 218
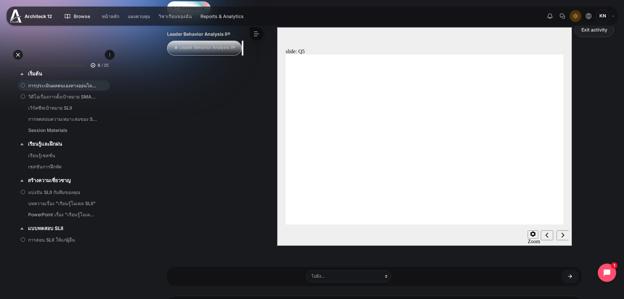
click at [534, 230] on button "Settings" at bounding box center [533, 234] width 10 height 8
click at [537, 298] on g "misc controls" at bounding box center [534, 300] width 7 height 4
radio input "false"
radio input "true"
drag, startPoint x: 518, startPoint y: 146, endPoint x: 521, endPoint y: 148, distance: 3.5
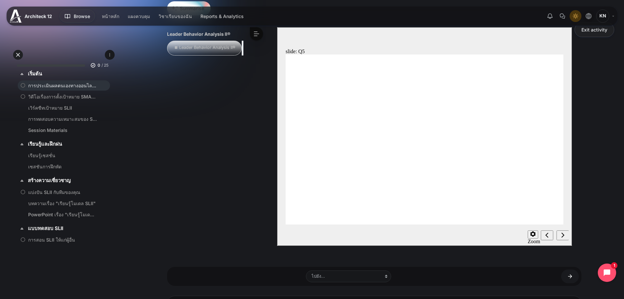
radio input "false"
radio input "true"
radio input "false"
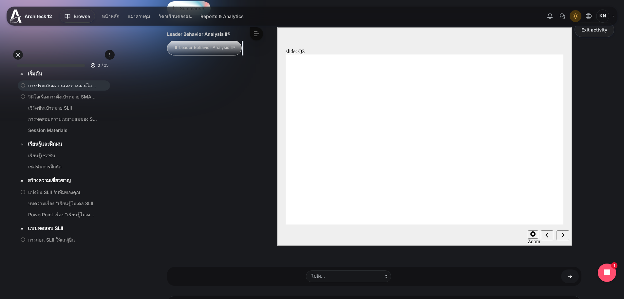
radio input "true"
click at [565, 232] on div "Next (Ctrl+Alt+Period)" at bounding box center [562, 235] width 7 height 7
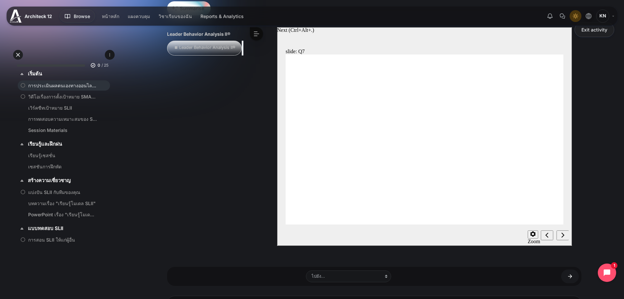
click at [565, 232] on div "Next (Ctrl+Alt+Period)" at bounding box center [562, 235] width 7 height 7
click at [563, 233] on icon "Next (Ctrl+Alt+Period)" at bounding box center [562, 235] width 3 height 6
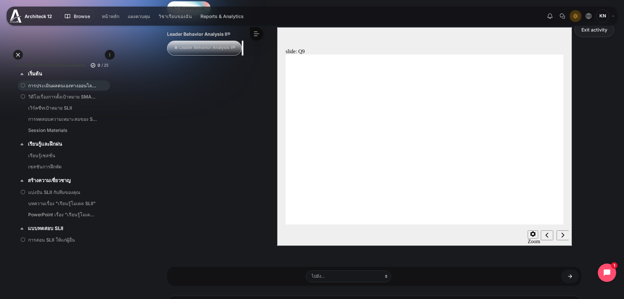
radio input "true"
click at [546, 232] on div "Previous (Ctrl+Alt+Comma)" at bounding box center [546, 235] width 7 height 7
click at [566, 232] on div "Next (Ctrl+Alt+Period)" at bounding box center [562, 235] width 7 height 7
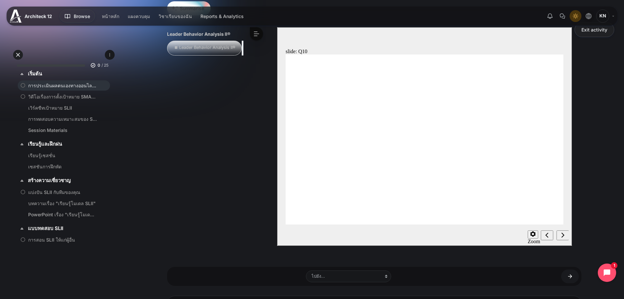
radio input "true"
click at [560, 229] on nav "slide navigation" at bounding box center [555, 234] width 28 height 21
click at [560, 234] on div "Next (Ctrl+Alt+Period)" at bounding box center [562, 235] width 7 height 7
radio input "true"
click at [561, 233] on icon "Next (Ctrl+Alt+Period)" at bounding box center [562, 235] width 3 height 6
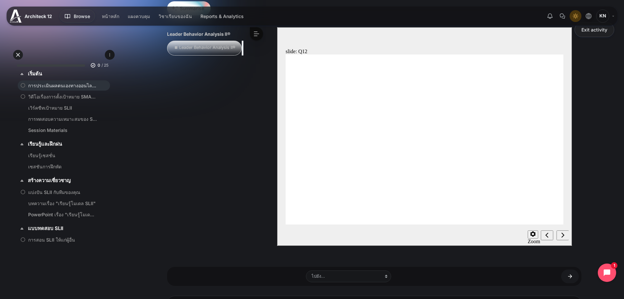
radio input "true"
click at [561, 235] on icon "Next (Ctrl+Alt+Period)" at bounding box center [562, 235] width 3 height 6
radio input "true"
click at [564, 235] on icon "Next (Ctrl+Alt+Period)" at bounding box center [562, 235] width 3 height 6
drag, startPoint x: 373, startPoint y: 197, endPoint x: 394, endPoint y: 215, distance: 27.4
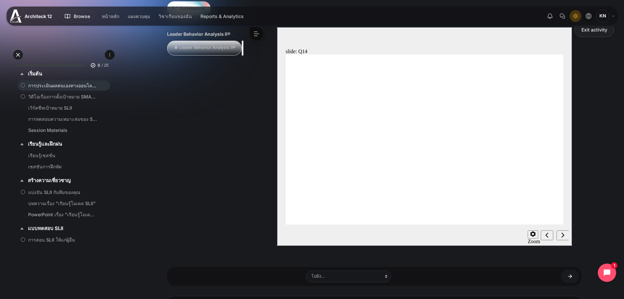
radio input "true"
click at [560, 235] on div "Next (Ctrl+Alt+Period)" at bounding box center [562, 235] width 7 height 7
radio input "true"
click at [562, 237] on icon "Next (Ctrl+Alt+Period)" at bounding box center [562, 235] width 3 height 6
radio input "true"
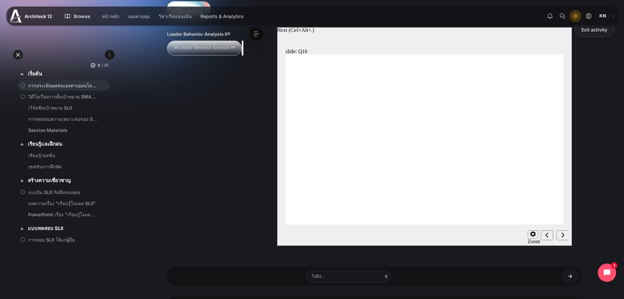
click at [566, 232] on div "Next (Ctrl+Alt+Period)" at bounding box center [562, 235] width 7 height 7
radio input "true"
click at [562, 235] on icon "Next (Ctrl+Alt+Period)" at bounding box center [562, 235] width 3 height 6
radio input "true"
click at [564, 238] on div "Next (Ctrl+Alt+Period)" at bounding box center [562, 235] width 7 height 7
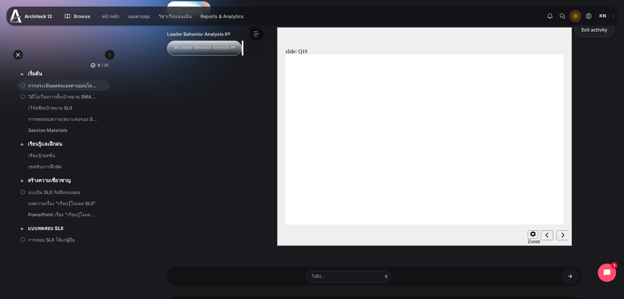
radio input "true"
click at [565, 232] on div "Next (Ctrl+Alt+Period)" at bounding box center [562, 235] width 7 height 7
radio input "true"
click at [563, 234] on icon "Next (Ctrl+Alt+Period)" at bounding box center [562, 235] width 3 height 6
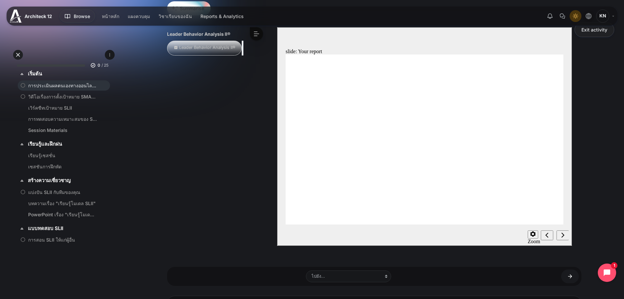
drag, startPoint x: 458, startPoint y: 195, endPoint x: 374, endPoint y: 119, distance: 113.0
click at [611, 275] on icon "Open chat widget" at bounding box center [611, 272] width 10 height 10
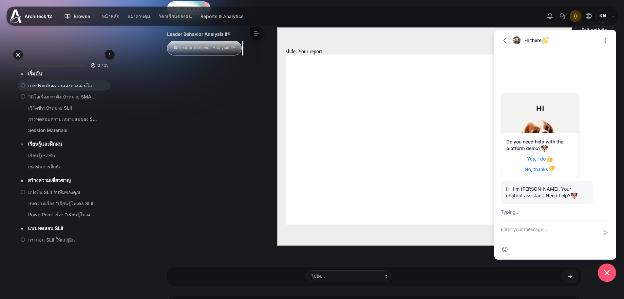
scroll to position [31, 0]
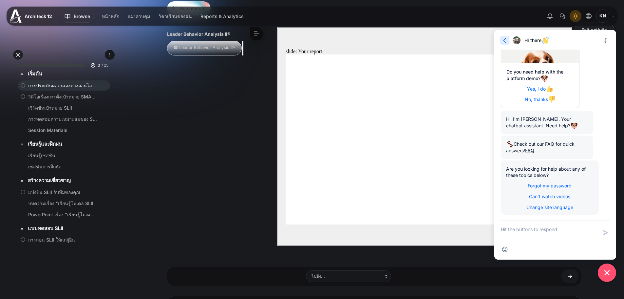
click at [502, 42] on icon "button" at bounding box center [505, 40] width 7 height 7
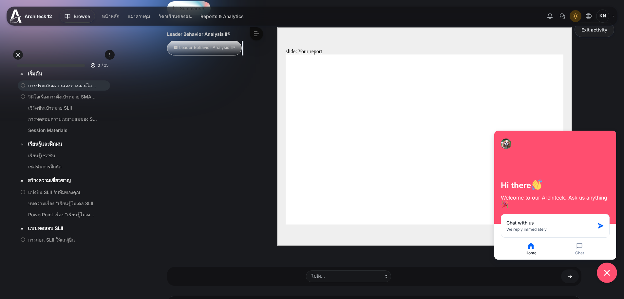
click at [606, 273] on icon "Close chat widget" at bounding box center [607, 272] width 10 height 10
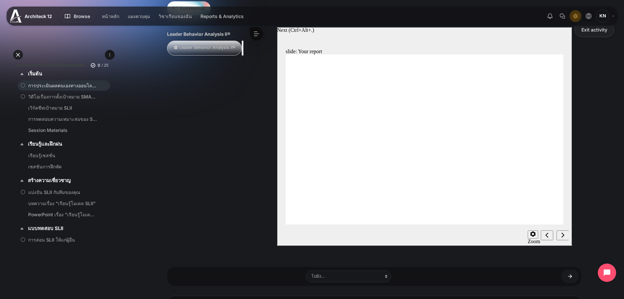
click at [565, 239] on button "Next (Ctrl+Alt+Period)" at bounding box center [562, 235] width 12 height 10
click at [561, 234] on nav "slide navigation" at bounding box center [555, 234] width 28 height 21
click at [551, 234] on div "Previous (Ctrl+Alt+Comma)" at bounding box center [546, 235] width 7 height 7
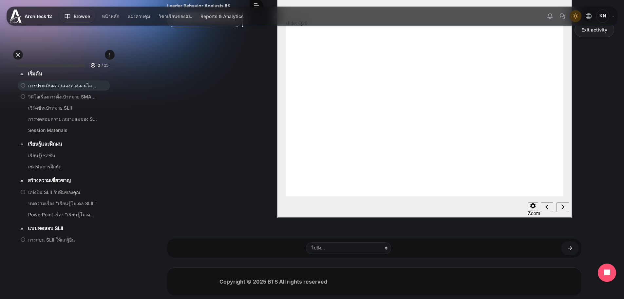
scroll to position [123, 0]
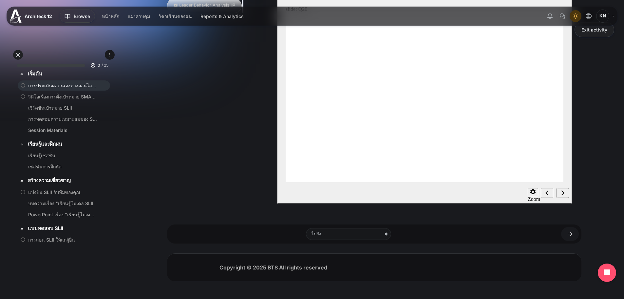
click at [564, 194] on icon "Next (Ctrl+Alt+Period)" at bounding box center [562, 193] width 3 height 6
click at [564, 194] on icon "Settings" at bounding box center [563, 191] width 5 height 5
click at [400, 189] on section "Playback Speed 2 1.75 1.5 1.25 0.75" at bounding box center [424, 192] width 295 height 21
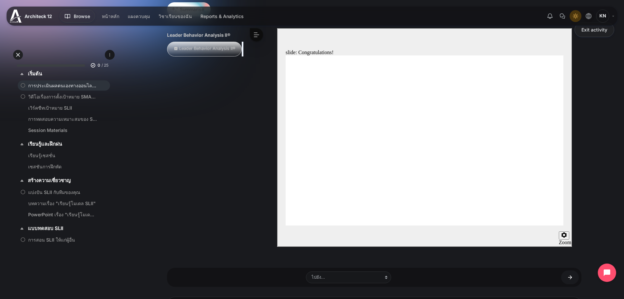
scroll to position [78, 0]
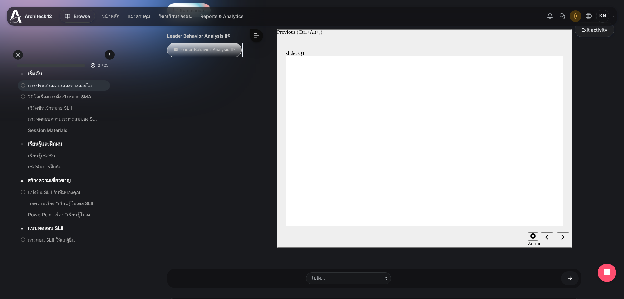
click at [547, 235] on icon "Previous (Ctrl+Alt+Comma)" at bounding box center [546, 237] width 3 height 6
click at [543, 237] on div "Previous (Ctrl+Alt+Comma)" at bounding box center [546, 237] width 7 height 7
click at [563, 237] on icon "Next (Ctrl+Alt+Period)" at bounding box center [562, 236] width 3 height 5
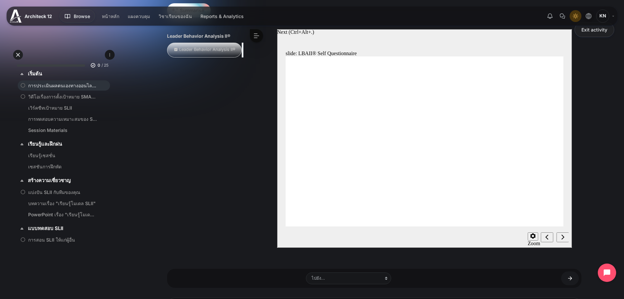
click at [563, 237] on icon "Next (Ctrl+Alt+Period)" at bounding box center [562, 236] width 3 height 5
click at [564, 237] on icon "Next (Ctrl+Alt+Period)" at bounding box center [562, 236] width 3 height 5
click at [562, 235] on icon "Next (Ctrl+Alt+Period)" at bounding box center [562, 236] width 3 height 5
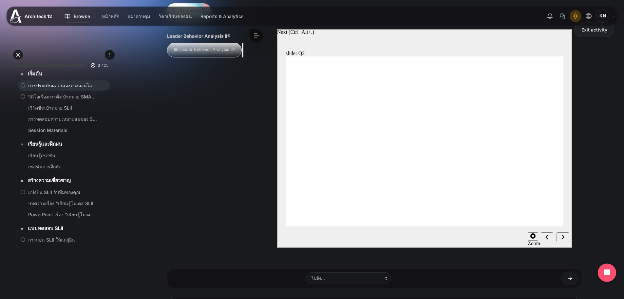
click at [563, 235] on icon "Next (Ctrl+Alt+Period)" at bounding box center [562, 237] width 3 height 6
click at [559, 235] on div "Next (Ctrl+Alt+Period)" at bounding box center [562, 237] width 7 height 7
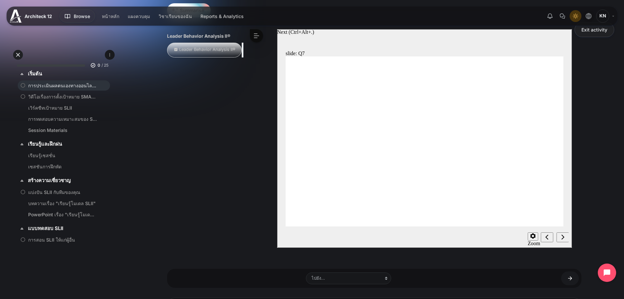
click at [561, 236] on icon "Next (Ctrl+Alt+Period)" at bounding box center [562, 237] width 3 height 6
click at [561, 235] on icon "Next (Ctrl+Alt+Period)" at bounding box center [562, 237] width 3 height 6
click at [562, 236] on icon "Next (Ctrl+Alt+Period)" at bounding box center [562, 237] width 3 height 6
click at [564, 235] on icon "Next (Ctrl+Alt+Period)" at bounding box center [562, 237] width 3 height 6
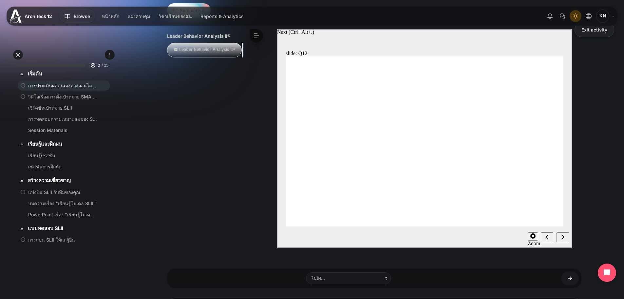
click at [564, 235] on icon "Next (Ctrl+Alt+Period)" at bounding box center [562, 237] width 3 height 6
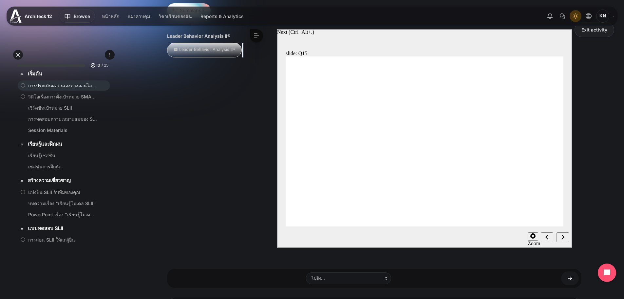
click at [564, 235] on icon "Next (Ctrl+Alt+Period)" at bounding box center [562, 237] width 3 height 6
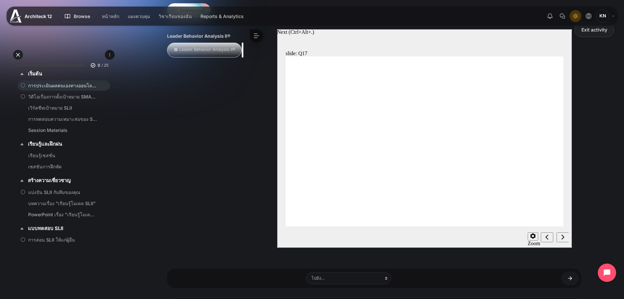
click at [564, 235] on icon "Next (Ctrl+Alt+Period)" at bounding box center [562, 237] width 3 height 6
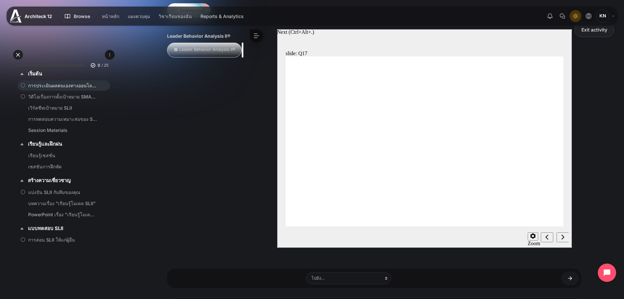
click at [564, 235] on icon "Next (Ctrl+Alt+Period)" at bounding box center [562, 237] width 3 height 6
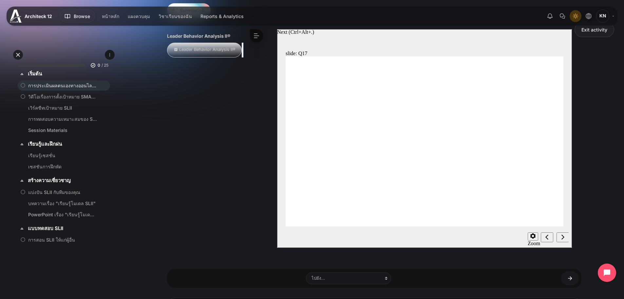
click at [561, 236] on icon "Next (Ctrl+Alt+Period)" at bounding box center [562, 237] width 3 height 6
click at [562, 235] on icon "Next (Ctrl+Alt+Period)" at bounding box center [562, 237] width 3 height 6
click at [543, 238] on div "Previous (Ctrl+Alt+Comma)" at bounding box center [546, 237] width 7 height 7
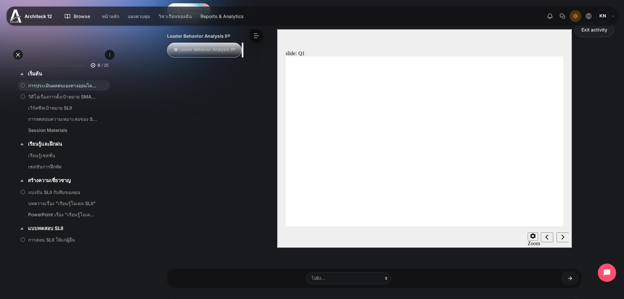
click at [578, 12] on div "Light Mode" at bounding box center [576, 16] width 10 height 10
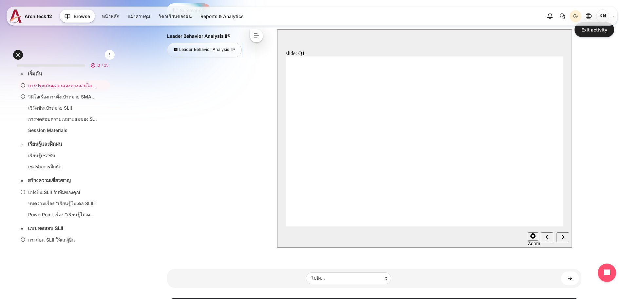
click at [571, 18] on div "Dark Mode" at bounding box center [576, 16] width 10 height 10
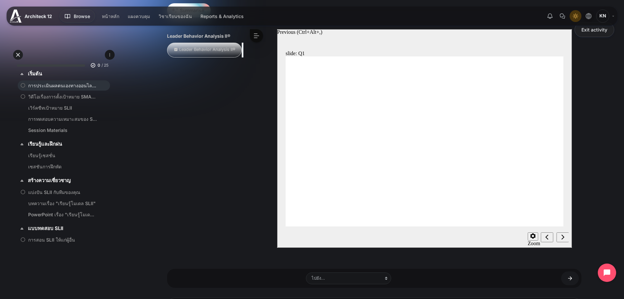
click at [546, 238] on icon "Previous (Ctrl+Alt+Comma)" at bounding box center [546, 236] width 3 height 5
click at [545, 236] on icon "Previous (Ctrl+Alt+Comma)" at bounding box center [546, 237] width 3 height 6
click at [546, 238] on icon "Previous (Ctrl+Alt+Comma)" at bounding box center [546, 237] width 3 height 6
click at [562, 238] on icon "Next (Ctrl+Alt+Period)" at bounding box center [562, 237] width 3 height 6
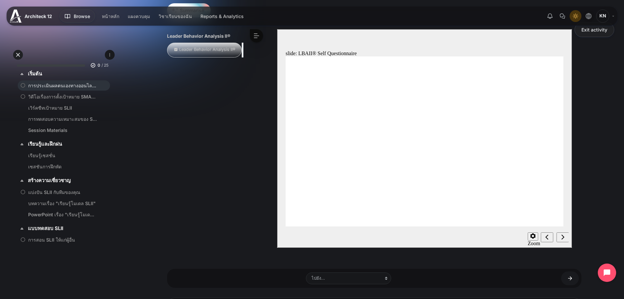
click at [543, 239] on div "Previous (Ctrl+Alt+Comma)" at bounding box center [546, 237] width 7 height 7
click at [549, 239] on div "Previous (Ctrl+Alt+Comma)" at bounding box center [546, 237] width 7 height 7
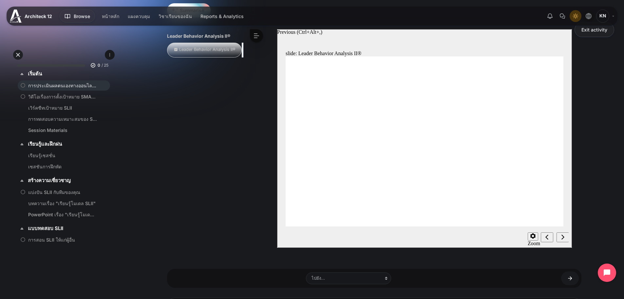
click at [549, 239] on div "Previous (Ctrl+Alt+Comma)" at bounding box center [546, 237] width 7 height 7
click at [560, 236] on div "Next (Ctrl+Alt+Period)" at bounding box center [562, 237] width 7 height 7
click at [583, 29] on link "Exit activity" at bounding box center [595, 29] width 40 height 15
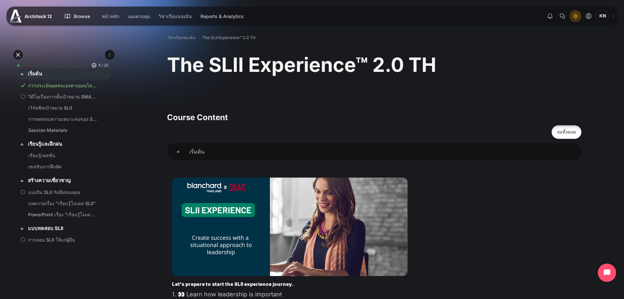
drag, startPoint x: 624, startPoint y: 19, endPoint x: 625, endPoint y: 23, distance: 4.3
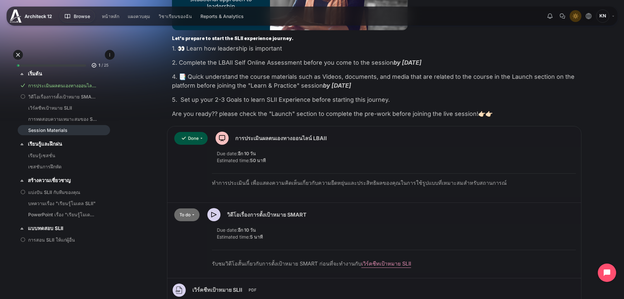
scroll to position [249, 0]
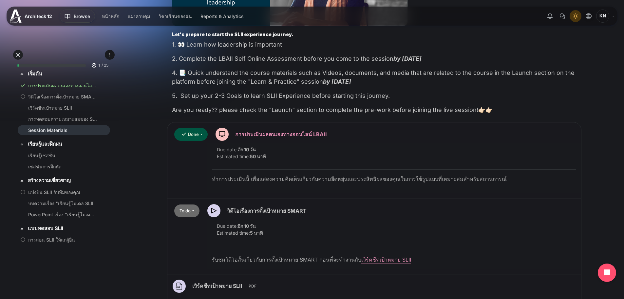
click at [236, 133] on link "การประเมินผลตนเองทางออนไลน์ LBAII Scorm" at bounding box center [281, 134] width 92 height 7
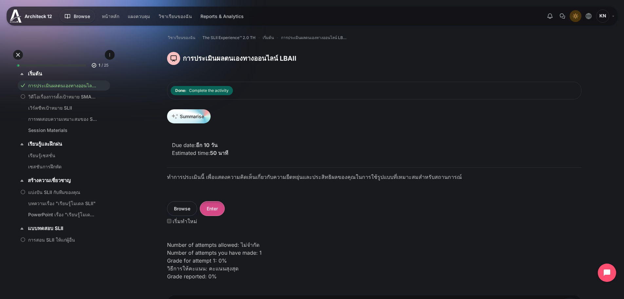
click at [208, 214] on button "Enter" at bounding box center [212, 208] width 25 height 15
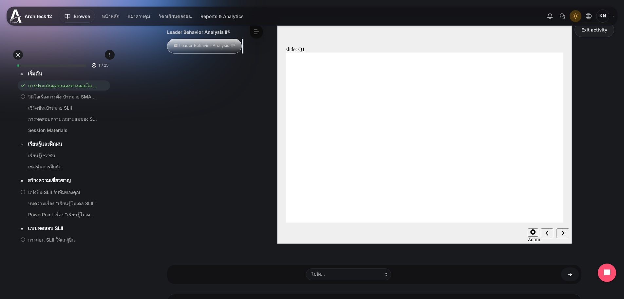
scroll to position [101, 0]
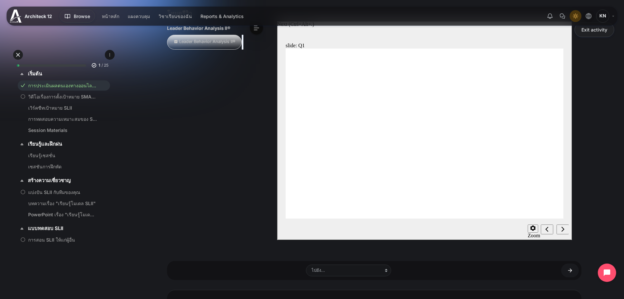
click at [561, 230] on icon "Next (Ctrl+Alt+Period)" at bounding box center [562, 229] width 3 height 6
click at [544, 228] on div "Previous (Ctrl+Alt+Comma)" at bounding box center [546, 229] width 7 height 7
click at [545, 228] on div "Previous (Ctrl+Alt+Comma)" at bounding box center [546, 229] width 7 height 7
drag, startPoint x: 394, startPoint y: 151, endPoint x: 367, endPoint y: 188, distance: 46.4
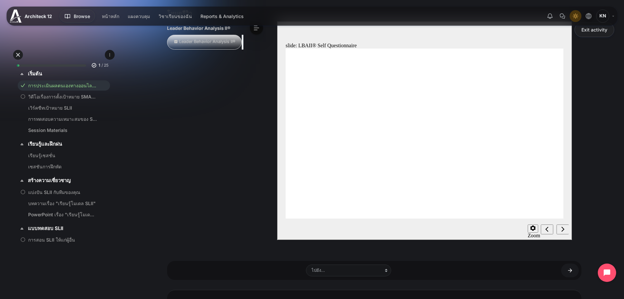
drag, startPoint x: 313, startPoint y: 180, endPoint x: 564, endPoint y: 214, distance: 253.7
click at [549, 231] on div "Previous (Ctrl+Alt+Comma)" at bounding box center [546, 229] width 7 height 7
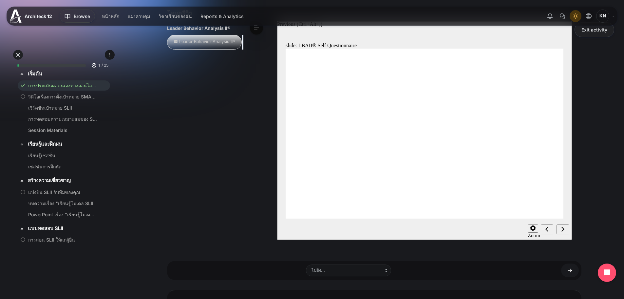
click at [549, 231] on div "Previous (Ctrl+Alt+Comma)" at bounding box center [546, 229] width 7 height 7
click at [564, 229] on div "Next (Ctrl+Alt+Period)" at bounding box center [562, 229] width 7 height 7
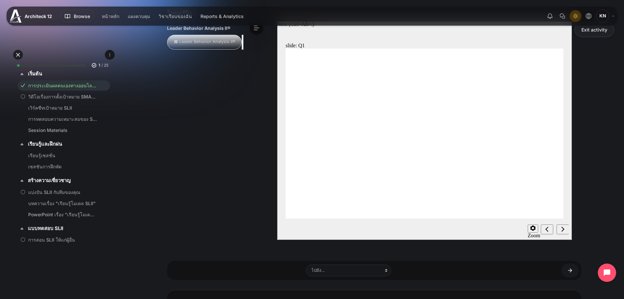
click at [564, 229] on div "Next (Ctrl+Alt+Period)" at bounding box center [562, 229] width 7 height 7
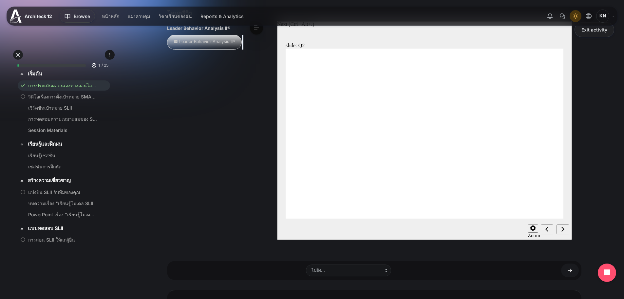
click at [564, 229] on div "Next (Ctrl+Alt+Period)" at bounding box center [562, 229] width 7 height 7
click at [561, 229] on icon "Next (Ctrl+Alt+Period)" at bounding box center [562, 229] width 3 height 6
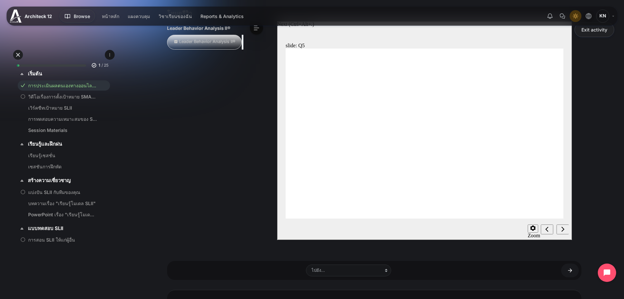
click at [561, 229] on icon "Next (Ctrl+Alt+Period)" at bounding box center [562, 229] width 3 height 6
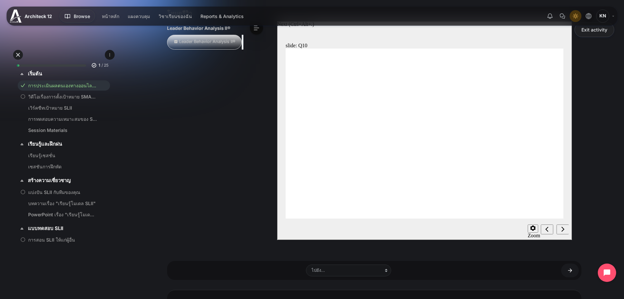
click at [561, 229] on icon "Next (Ctrl+Alt+Period)" at bounding box center [562, 229] width 3 height 6
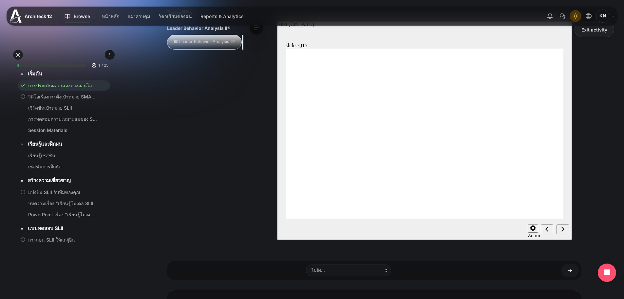
click at [561, 229] on icon "Next (Ctrl+Alt+Period)" at bounding box center [562, 229] width 3 height 6
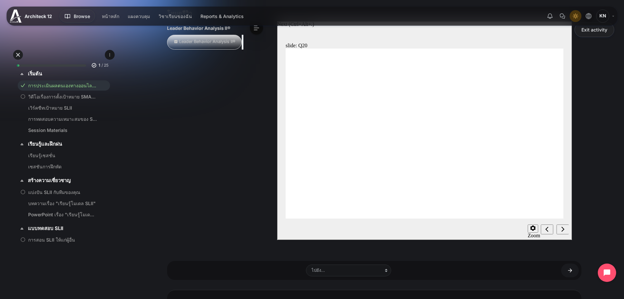
click at [561, 229] on icon "Next (Ctrl+Alt+Period)" at bounding box center [562, 229] width 3 height 6
drag, startPoint x: 572, startPoint y: 17, endPoint x: 570, endPoint y: 30, distance: 13.3
click at [572, 18] on div "Light Mode" at bounding box center [576, 16] width 10 height 10
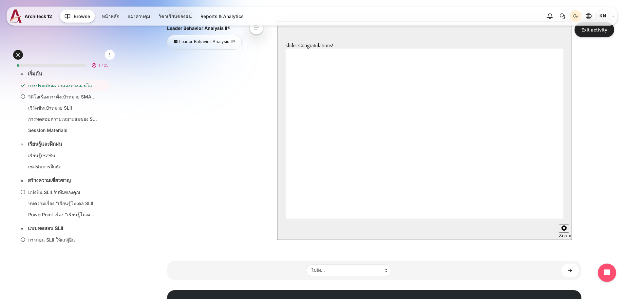
drag, startPoint x: 298, startPoint y: 214, endPoint x: 344, endPoint y: 214, distance: 46.2
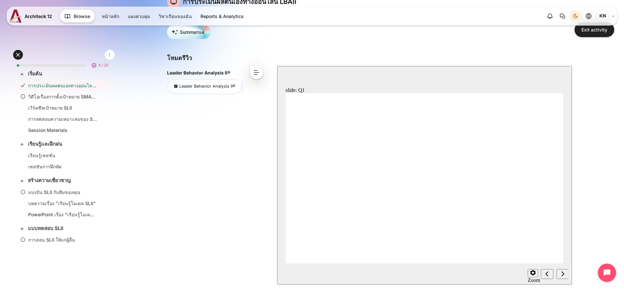
scroll to position [55, 0]
click at [257, 79] on button "<" at bounding box center [256, 74] width 13 height 13
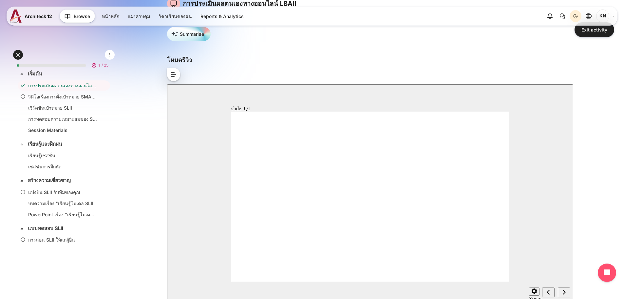
click at [171, 70] on button ">" at bounding box center [173, 74] width 13 height 13
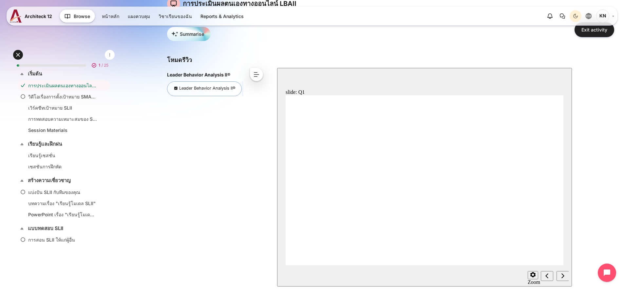
click at [198, 91] on div "Leader Behavior Analysis II®" at bounding box center [204, 88] width 75 height 15
click at [608, 32] on link "Exit activity" at bounding box center [595, 29] width 40 height 15
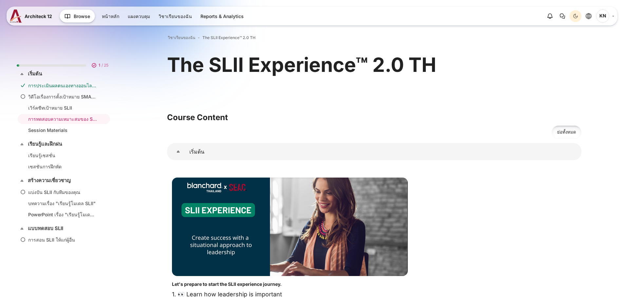
scroll to position [251, 0]
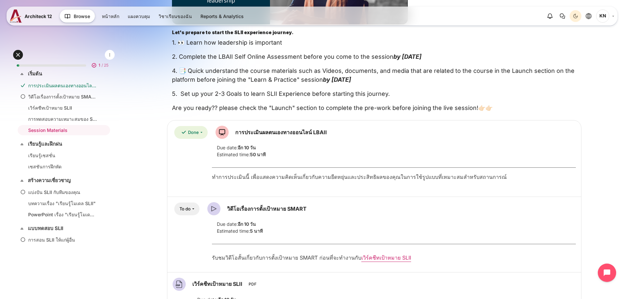
click at [215, 210] on img "เนื้อหา" at bounding box center [213, 208] width 13 height 13
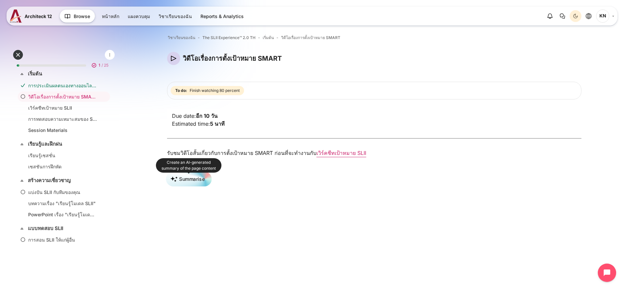
click at [179, 180] on span "เนื้อหา" at bounding box center [174, 178] width 10 height 7
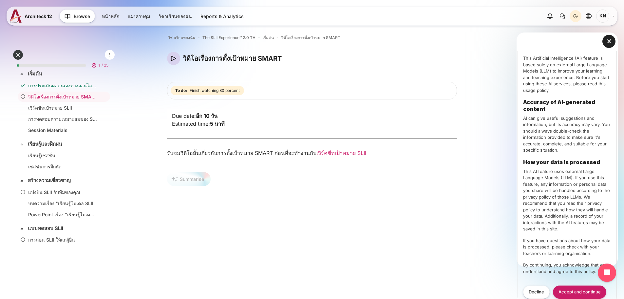
scroll to position [27, 0]
click at [534, 293] on button "Decline" at bounding box center [536, 290] width 27 height 13
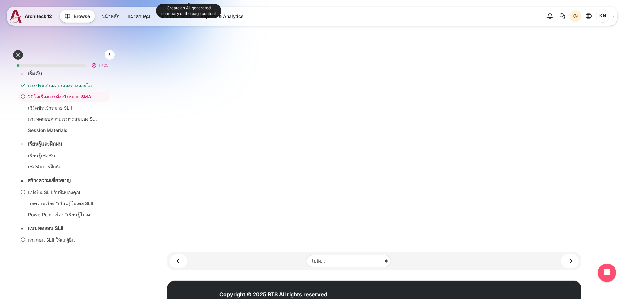
scroll to position [188, 0]
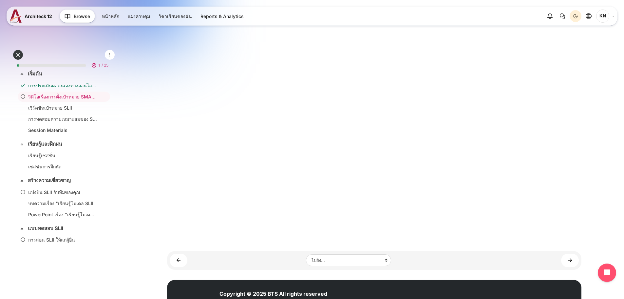
click at [624, 120] on html "ข้ามไปที่เนื้อหาหลัก ขยายทั้งหมด ย่อทั้งหมด 1 / 25" at bounding box center [312, 68] width 624 height 513
click at [614, 121] on div "Open course index วิชาเรียนของฉัน The SLII Experience™ 2.0 TH เริ่มต้น วิดีโอเร…" at bounding box center [375, 77] width 500 height 493
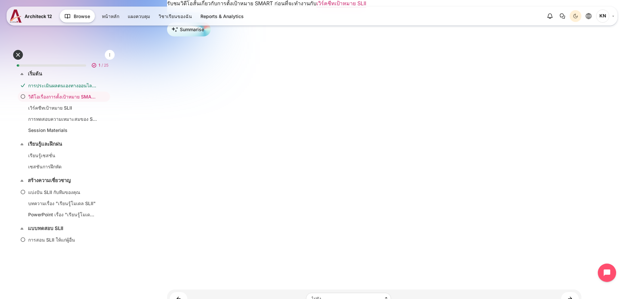
scroll to position [149, 0]
click at [576, 15] on icon "Dark Mode" at bounding box center [575, 15] width 5 height 5
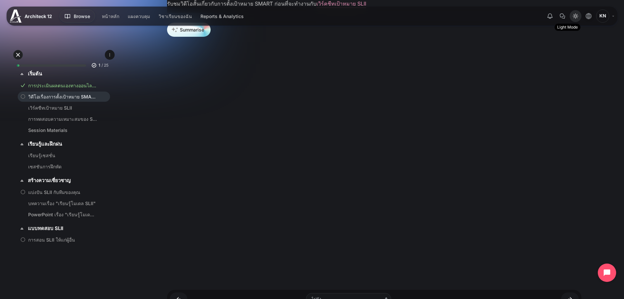
click at [575, 14] on icon "Light Mode" at bounding box center [575, 15] width 5 height 5
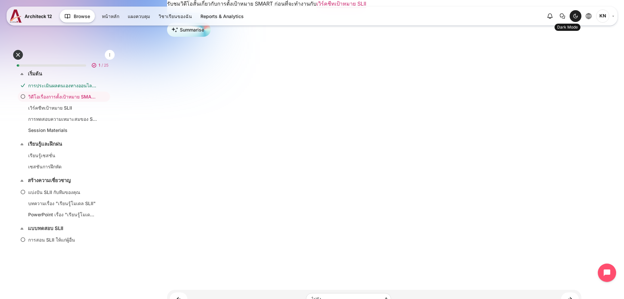
click at [574, 13] on icon "Dark Mode" at bounding box center [575, 15] width 5 height 5
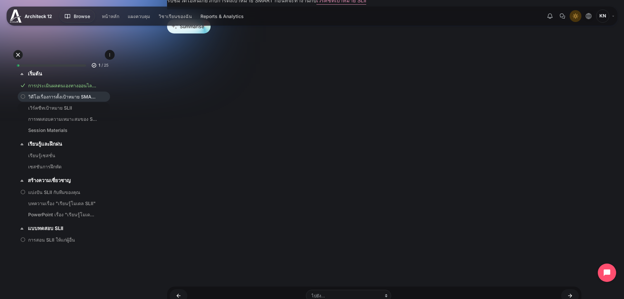
scroll to position [0, 0]
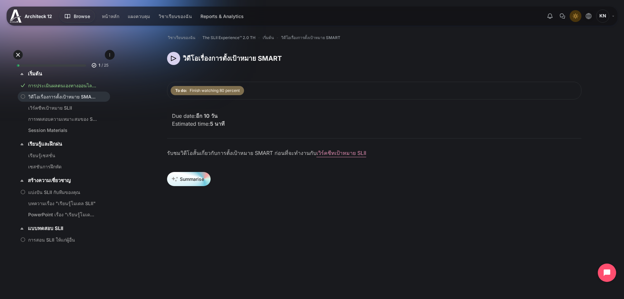
drag, startPoint x: 588, startPoint y: 18, endPoint x: 591, endPoint y: 53, distance: 35.8
click at [588, 18] on icon "Languages" at bounding box center [589, 16] width 6 height 6
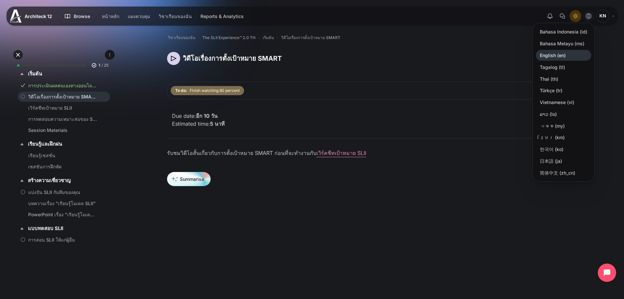
click at [557, 54] on link "English ‎(en)‎" at bounding box center [563, 55] width 55 height 11
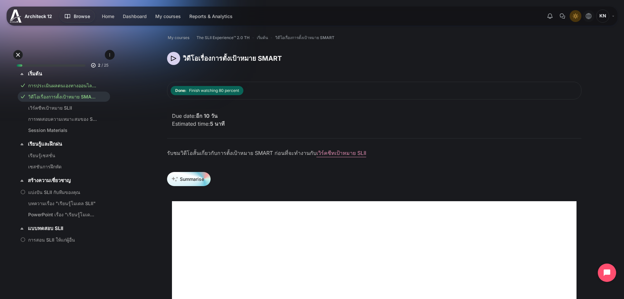
click at [590, 14] on icon "Languages" at bounding box center [589, 16] width 6 height 6
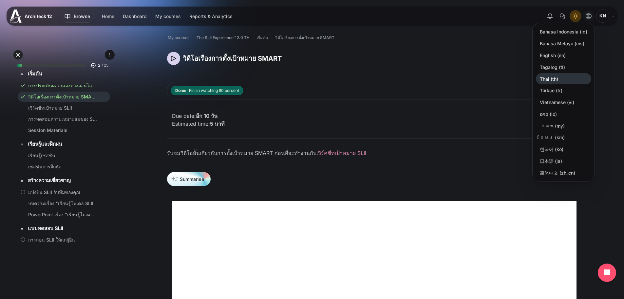
click at [555, 76] on link "Thai ‎(th)‎" at bounding box center [563, 78] width 55 height 11
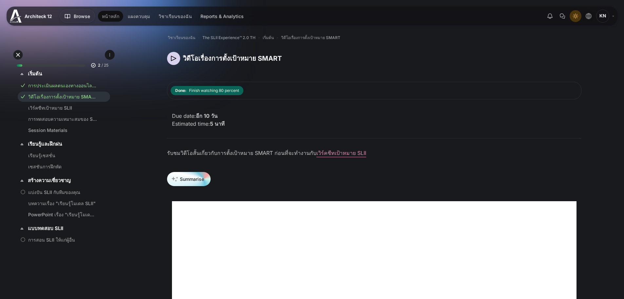
click at [112, 16] on link "หน้าหลัก" at bounding box center [110, 16] width 25 height 11
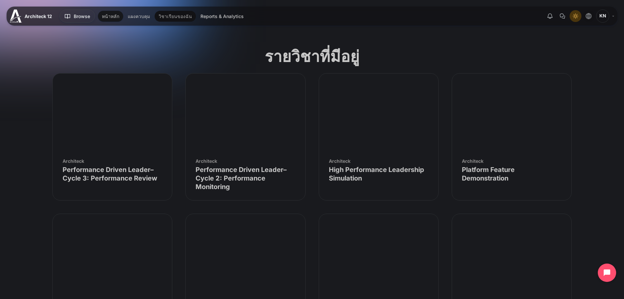
click at [165, 20] on link "วิชาเรียนของฉัน" at bounding box center [175, 16] width 41 height 11
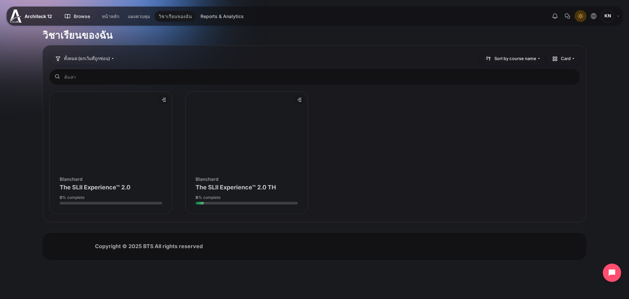
click at [137, 147] on figure "ภาพรวมรายวิชา" at bounding box center [111, 130] width 122 height 79
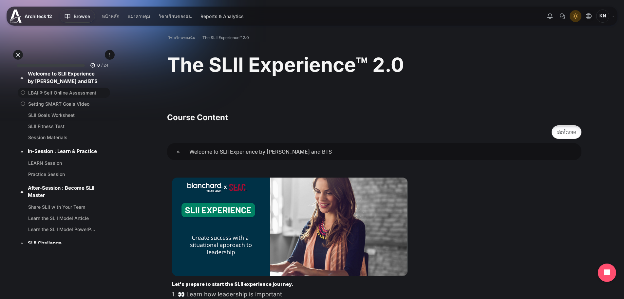
click at [80, 94] on link "LBAII® Self Online Assessment" at bounding box center [62, 92] width 69 height 7
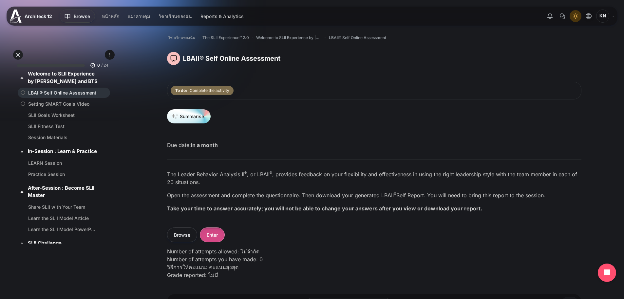
click at [207, 234] on button "Enter" at bounding box center [212, 234] width 25 height 15
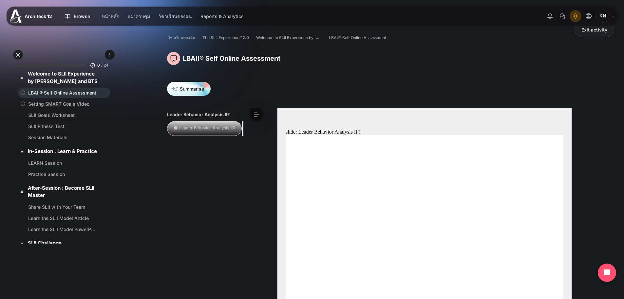
scroll to position [76, 0]
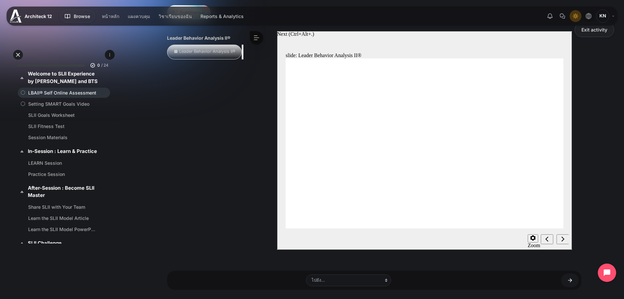
click at [561, 239] on icon "Next (Ctrl+Alt+Period)" at bounding box center [562, 239] width 3 height 6
click at [535, 235] on icon "Settings" at bounding box center [532, 237] width 5 height 5
click at [474, 239] on section "Playback Speed 2 1.75 1.5 1.25 0.75" at bounding box center [424, 238] width 295 height 21
radio input "true"
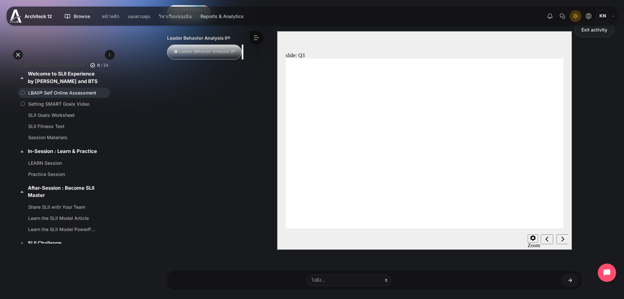
radio input "true"
drag, startPoint x: 338, startPoint y: 145, endPoint x: 399, endPoint y: 155, distance: 61.8
radio input "true"
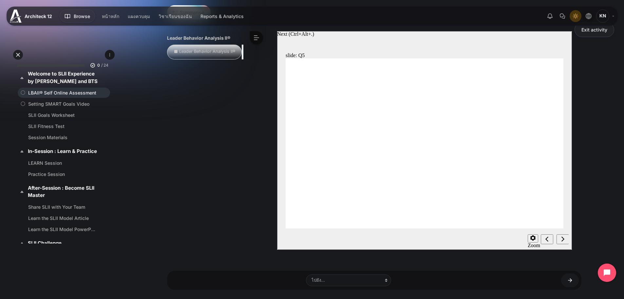
click at [559, 240] on div "Next (Ctrl+Alt+Period)" at bounding box center [562, 239] width 7 height 7
radio input "true"
drag, startPoint x: 427, startPoint y: 155, endPoint x: 414, endPoint y: 154, distance: 13.4
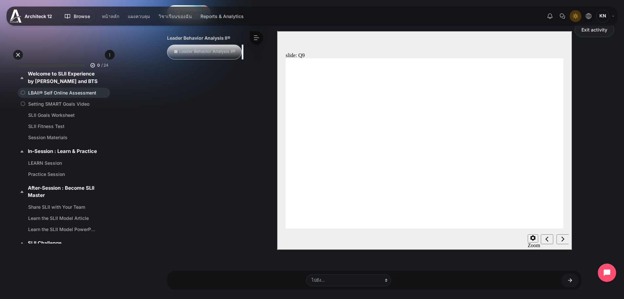
radio input "true"
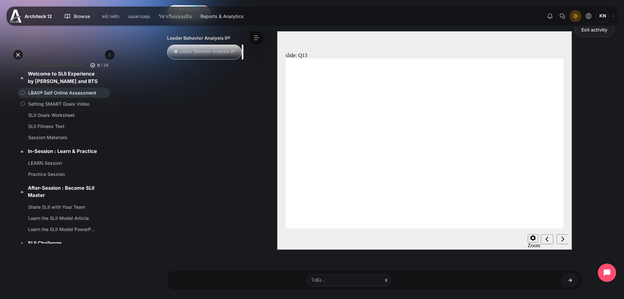
radio input "true"
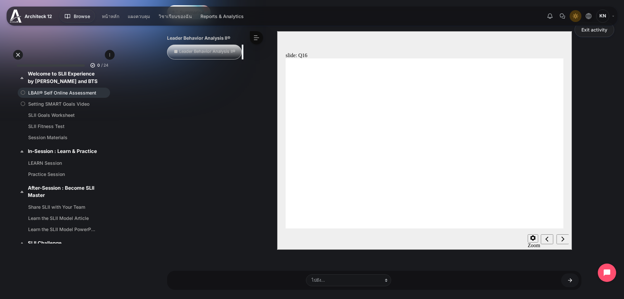
radio input "true"
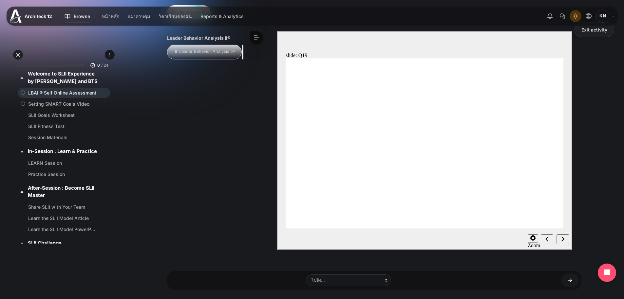
radio input "true"
click at [561, 242] on div "Next (Ctrl+Alt+Period)" at bounding box center [562, 239] width 7 height 7
click at [561, 237] on nav "slide navigation" at bounding box center [555, 238] width 28 height 21
click at [560, 239] on div "Next (Ctrl+Alt+Period)" at bounding box center [562, 239] width 7 height 7
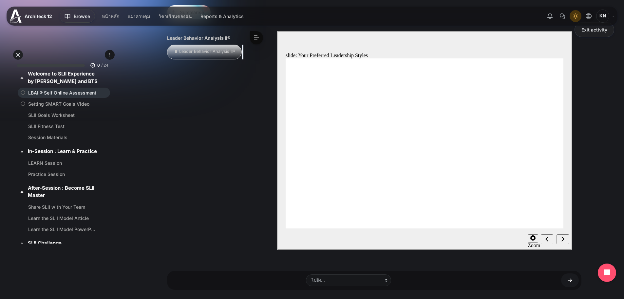
click at [560, 236] on nav "slide navigation" at bounding box center [555, 238] width 28 height 21
click at [563, 241] on icon "Next (Ctrl+Alt+Period)" at bounding box center [562, 239] width 3 height 6
click at [563, 240] on nav "slide navigation" at bounding box center [555, 238] width 28 height 21
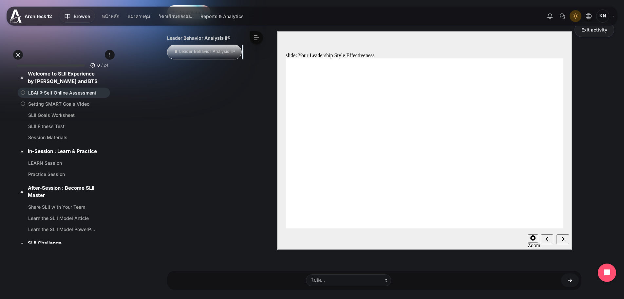
click at [564, 239] on icon "Next (Ctrl+Alt+Period)" at bounding box center [562, 239] width 3 height 6
click at [562, 241] on icon "Next (Ctrl+Alt+Period)" at bounding box center [562, 238] width 3 height 5
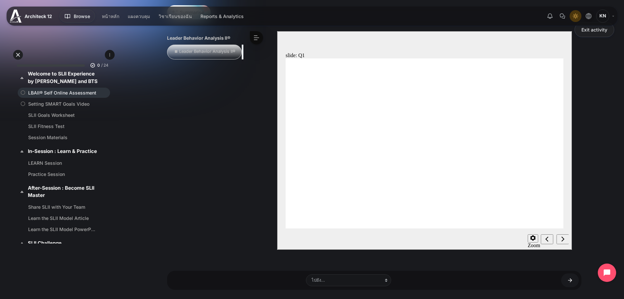
click at [561, 239] on icon "Next (Ctrl+Alt+Period)" at bounding box center [562, 239] width 3 height 6
click at [563, 239] on icon "Next (Ctrl+Alt+Period)" at bounding box center [562, 238] width 3 height 5
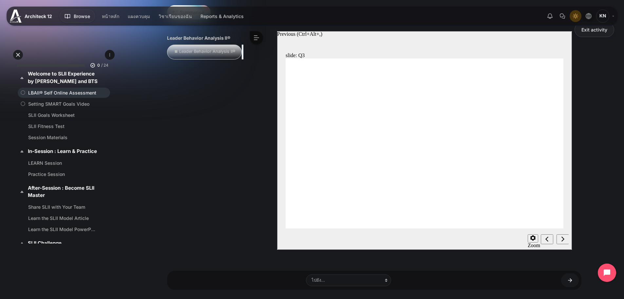
click at [549, 242] on div "Previous (Ctrl+Alt+Comma)" at bounding box center [546, 239] width 7 height 7
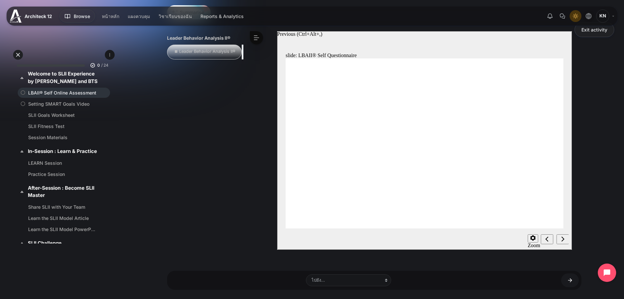
click at [549, 242] on div "Previous (Ctrl+Alt+Comma)" at bounding box center [546, 239] width 7 height 7
click at [561, 236] on icon "Next (Ctrl+Alt+Period)" at bounding box center [562, 239] width 3 height 6
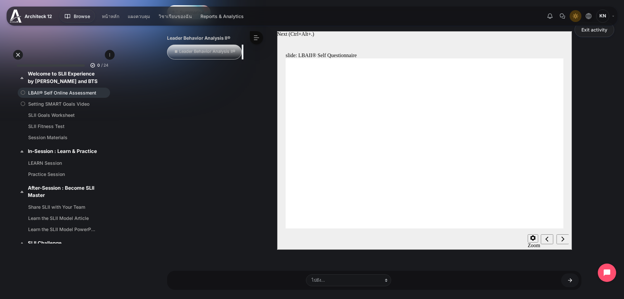
click at [561, 236] on icon "Next (Ctrl+Alt+Period)" at bounding box center [562, 239] width 3 height 6
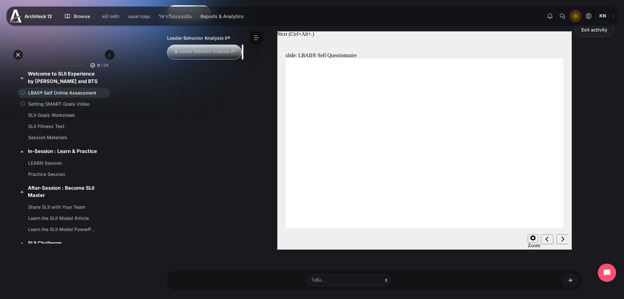
click at [562, 236] on icon "Next (Ctrl+Alt+Period)" at bounding box center [562, 239] width 3 height 6
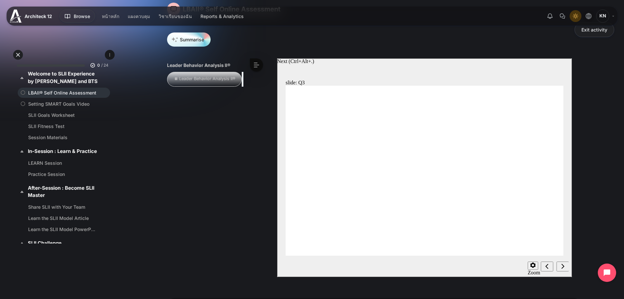
scroll to position [48, 0]
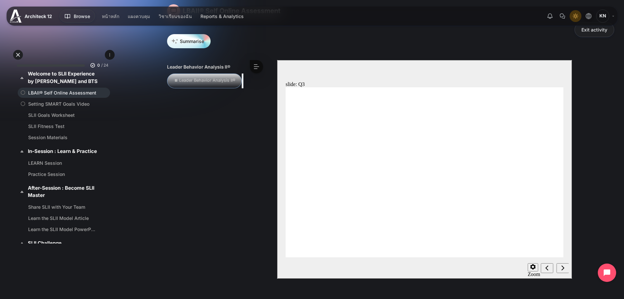
click at [196, 76] on div "Leader Behavior Analysis II®" at bounding box center [204, 80] width 75 height 15
click at [231, 88] on div "Leader Behavior Analysis II®" at bounding box center [204, 80] width 75 height 15
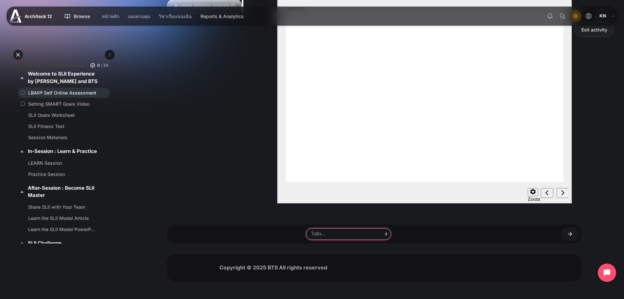
click at [379, 235] on select "ไปยัง... หน้าหลักรายวิชา Setting SMART Goals Video SLII Goals Worksheet SLII Fi…" at bounding box center [348, 234] width 85 height 12
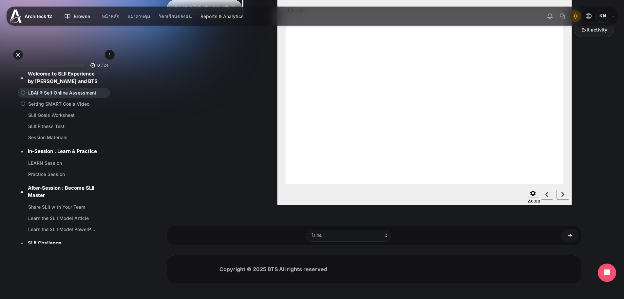
drag, startPoint x: 235, startPoint y: 94, endPoint x: 270, endPoint y: 103, distance: 35.6
click at [235, 94] on div "Leader Behavior Analysis II® Leader Behavior Analysis II® < << < ^ > >>" at bounding box center [374, 98] width 415 height 223
click at [560, 195] on div "Next (Ctrl+Alt+Period)" at bounding box center [562, 194] width 7 height 7
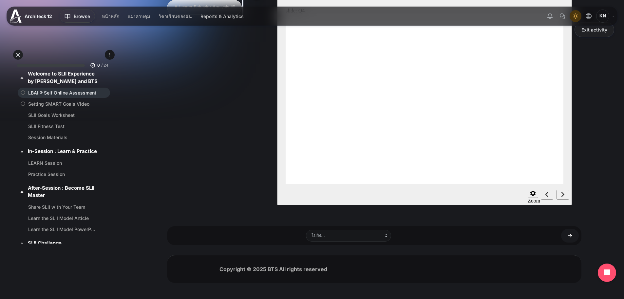
click at [560, 195] on div "Next (Ctrl+Alt+Period)" at bounding box center [562, 194] width 7 height 7
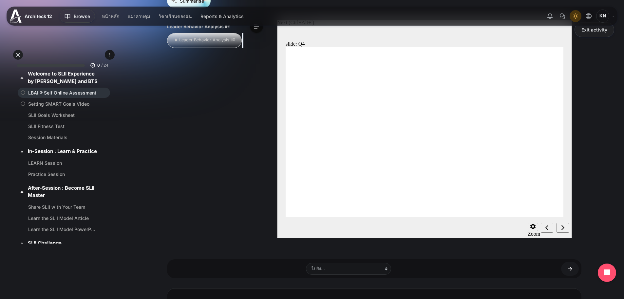
scroll to position [87, 0]
click at [563, 227] on icon "Next (Ctrl+Alt+Period)" at bounding box center [562, 227] width 3 height 5
click at [563, 226] on icon "Next (Ctrl+Alt+Period)" at bounding box center [562, 227] width 3 height 5
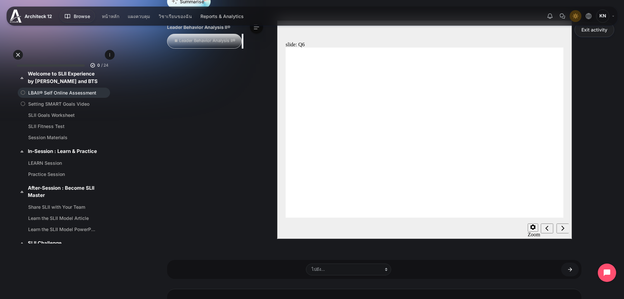
click at [563, 222] on nav "slide navigation" at bounding box center [555, 227] width 28 height 21
click at [562, 223] on button "Next (Ctrl+Alt+Period)" at bounding box center [562, 228] width 12 height 10
click at [562, 225] on div "Next (Ctrl+Alt+Period)" at bounding box center [562, 228] width 7 height 7
click at [562, 225] on icon "Next (Ctrl+Alt+Period)" at bounding box center [562, 228] width 3 height 6
click at [562, 226] on icon "Next (Ctrl+Alt+Period)" at bounding box center [562, 227] width 3 height 5
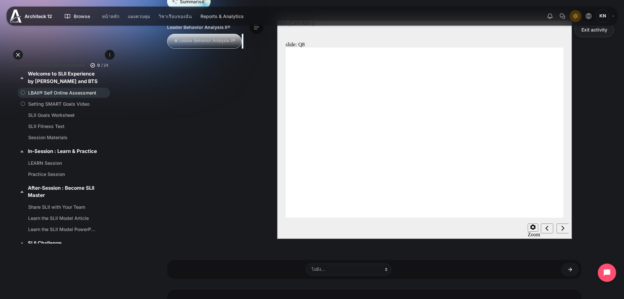
click at [561, 226] on icon "Next (Ctrl+Alt+Period)" at bounding box center [562, 228] width 3 height 6
click at [561, 222] on nav "slide navigation" at bounding box center [555, 227] width 28 height 21
click at [560, 226] on div "Next (Ctrl+Alt+Period)" at bounding box center [562, 228] width 7 height 7
click at [560, 225] on div "Next (Ctrl+Alt+Period)" at bounding box center [562, 228] width 7 height 7
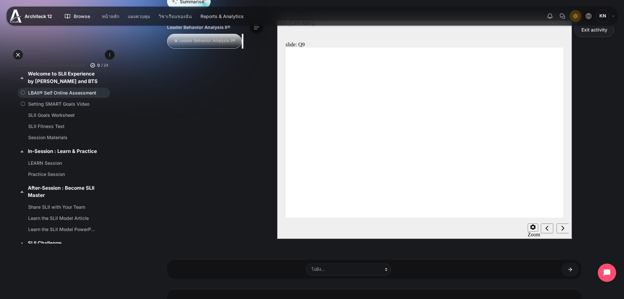
click at [561, 225] on div "Next (Ctrl+Alt+Period)" at bounding box center [562, 228] width 7 height 7
click at [561, 225] on icon "Next (Ctrl+Alt+Period)" at bounding box center [562, 228] width 3 height 6
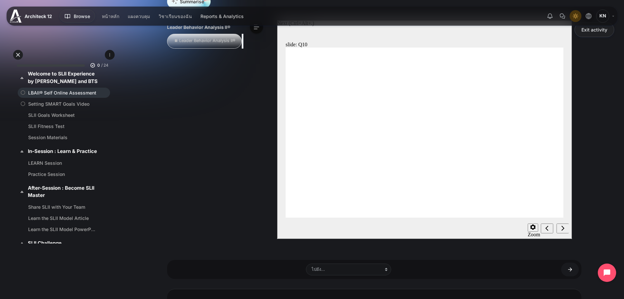
click at [561, 225] on icon "Next (Ctrl+Alt+Period)" at bounding box center [562, 228] width 3 height 6
click at [562, 227] on icon "Next (Ctrl+Alt+Period)" at bounding box center [562, 228] width 3 height 6
click at [562, 228] on icon "Next (Ctrl+Alt+Period)" at bounding box center [562, 228] width 3 height 6
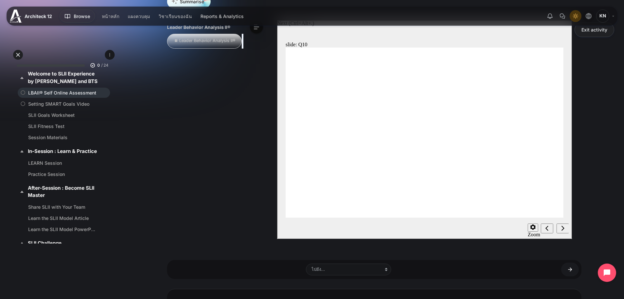
click at [563, 228] on icon "Next (Ctrl+Alt+Period)" at bounding box center [562, 228] width 3 height 6
click at [564, 228] on icon "Next (Ctrl+Alt+Period)" at bounding box center [562, 227] width 3 height 5
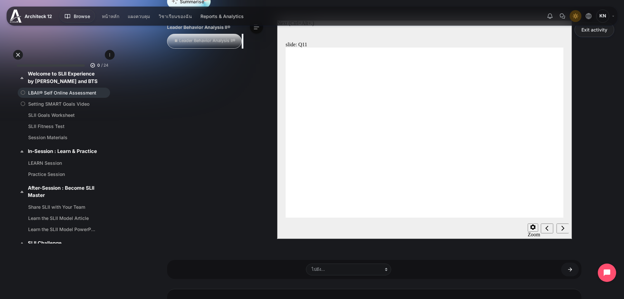
click at [564, 228] on icon "Next (Ctrl+Alt+Period)" at bounding box center [562, 227] width 3 height 5
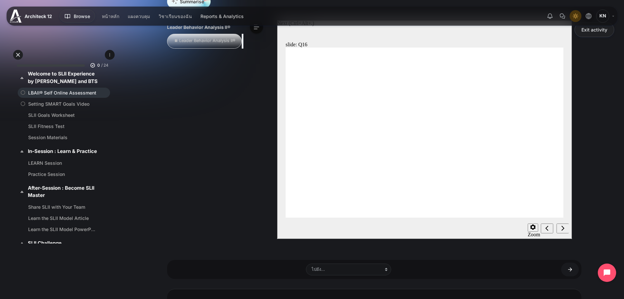
click at [564, 228] on icon "Next (Ctrl+Alt+Period)" at bounding box center [562, 227] width 3 height 5
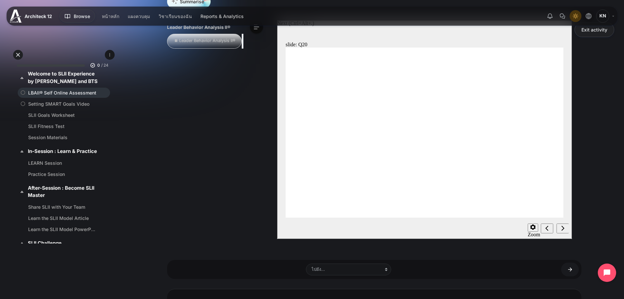
click at [564, 228] on icon "Next (Ctrl+Alt+Period)" at bounding box center [562, 227] width 3 height 5
drag, startPoint x: 431, startPoint y: 194, endPoint x: 433, endPoint y: 198, distance: 4.5
click at [547, 229] on icon "Previous (Ctrl+Alt+Comma)" at bounding box center [546, 228] width 3 height 6
click at [586, 28] on link "Exit activity" at bounding box center [595, 29] width 40 height 15
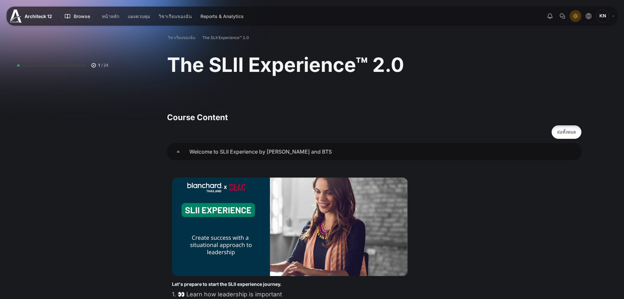
scroll to position [251, 0]
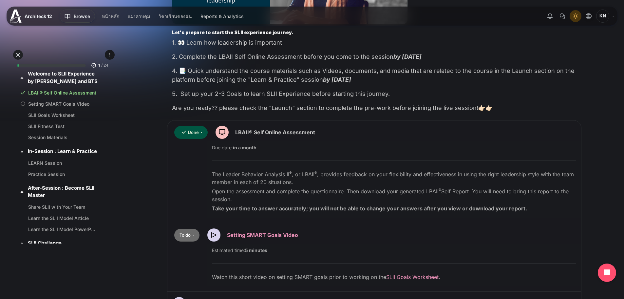
click at [246, 237] on link "Setting SMART Goals Video Video Time" at bounding box center [262, 234] width 71 height 7
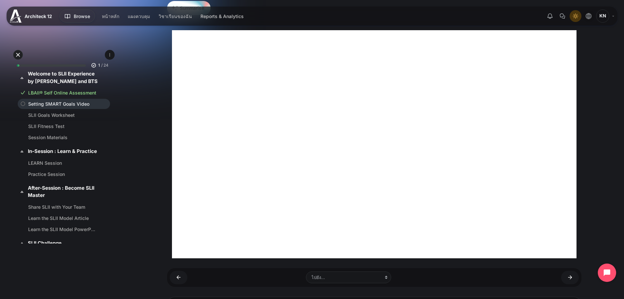
scroll to position [209, 0]
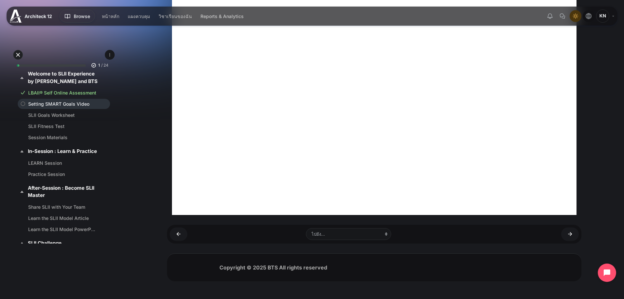
click at [621, 161] on div "Open course index วิชาเรียนของฉัน The SLII Experience™ 2.0 Welcome to SLII Expe…" at bounding box center [375, 56] width 500 height 486
click at [51, 117] on link "SLII Goals Worksheet" at bounding box center [62, 114] width 69 height 7
click at [58, 112] on link "SLII Goals Worksheet" at bounding box center [62, 114] width 69 height 7
click at [61, 104] on link "Setting SMART Goals Video" at bounding box center [62, 103] width 69 height 7
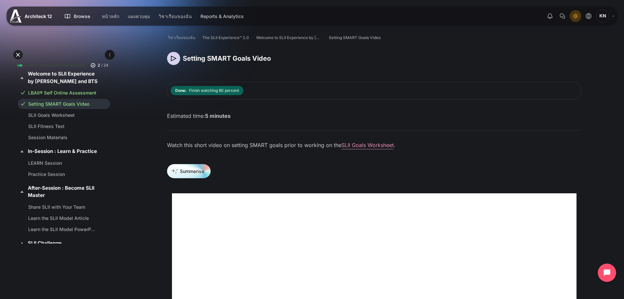
scroll to position [209, 0]
